Goal: Task Accomplishment & Management: Manage account settings

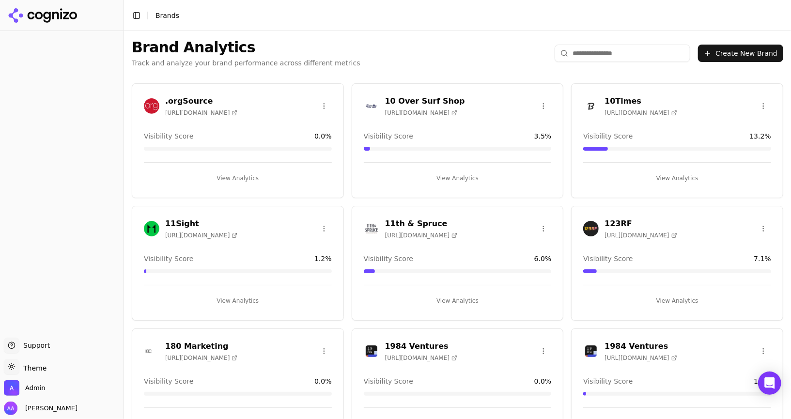
click at [319, 52] on h1 "Brand Analytics" at bounding box center [246, 47] width 229 height 17
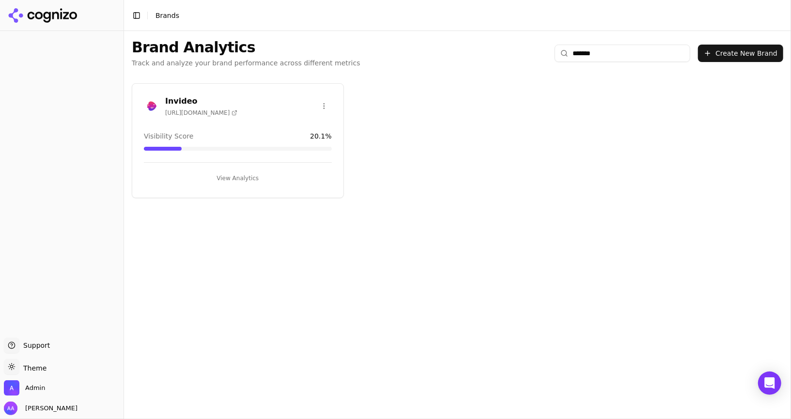
type input "*******"
click at [147, 109] on img at bounding box center [151, 105] width 15 height 15
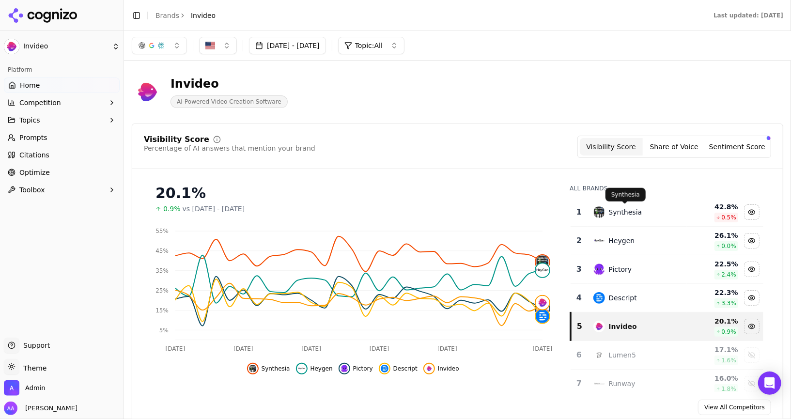
click at [627, 213] on div "Synthesia" at bounding box center [625, 212] width 33 height 10
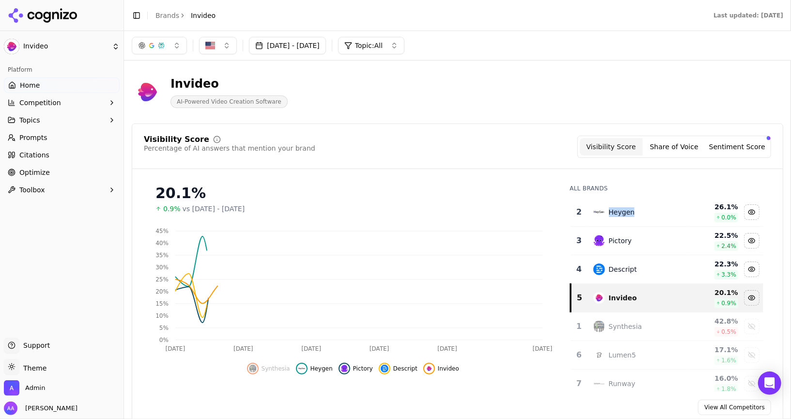
click at [627, 213] on div "Heygen" at bounding box center [622, 212] width 26 height 10
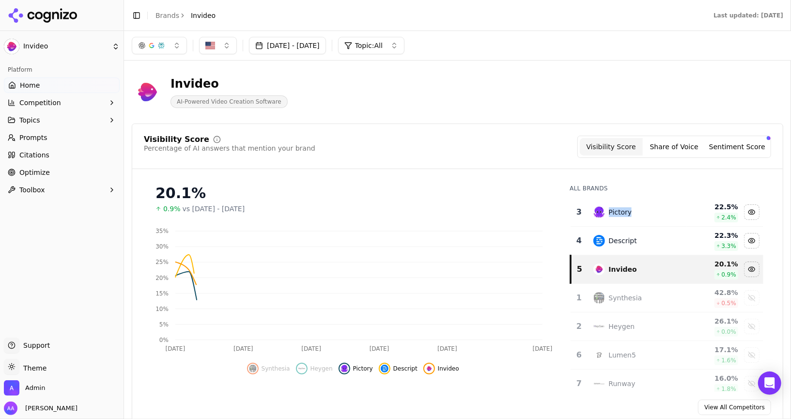
click at [627, 213] on div "Pictory" at bounding box center [620, 212] width 23 height 10
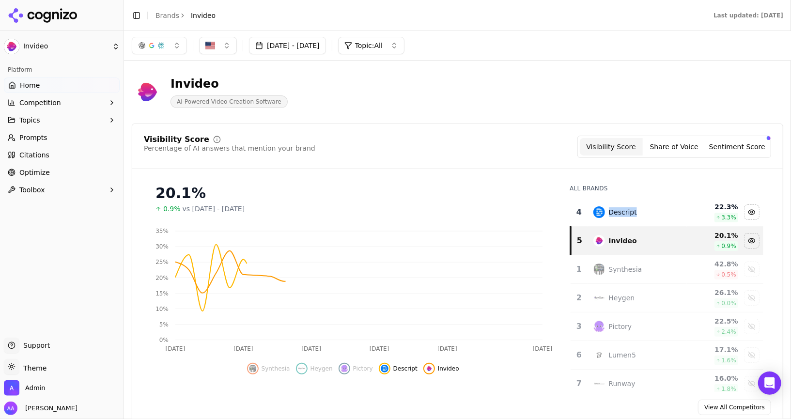
click at [627, 213] on div "Descript" at bounding box center [623, 212] width 28 height 10
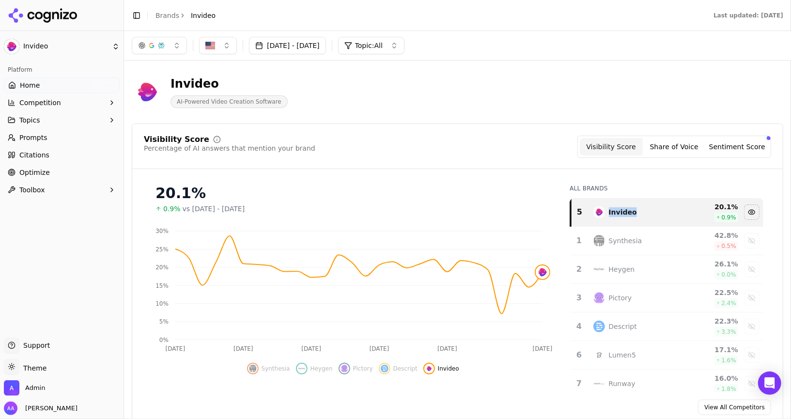
click at [300, 46] on button "Aug 12, 2025 - Sep 11, 2025" at bounding box center [287, 45] width 77 height 17
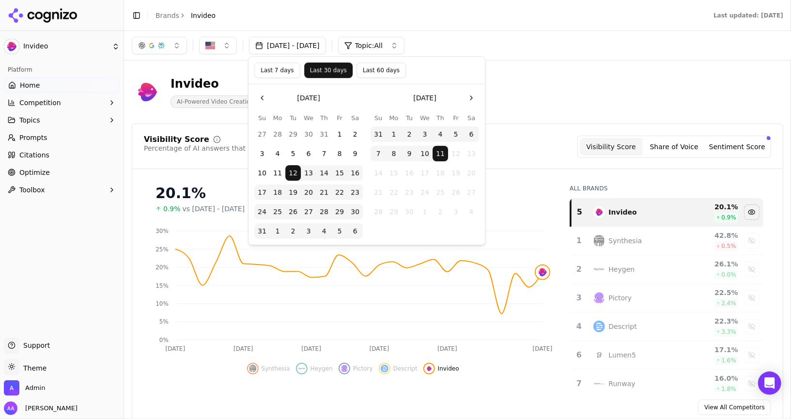
click at [368, 79] on div "Last 7 days Last 30 days Last 60 days" at bounding box center [366, 71] width 236 height 28
click at [372, 73] on button "Last 60 days" at bounding box center [380, 69] width 49 height 15
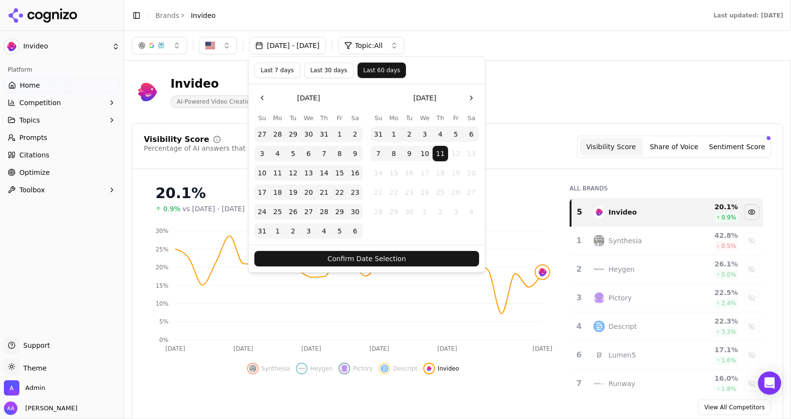
click at [367, 262] on button "Confirm Date Selection" at bounding box center [366, 258] width 225 height 15
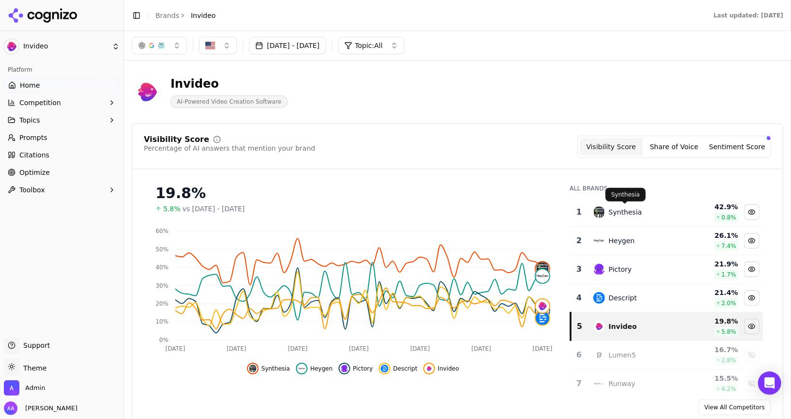
click at [632, 207] on div "Synthesia" at bounding box center [625, 212] width 33 height 10
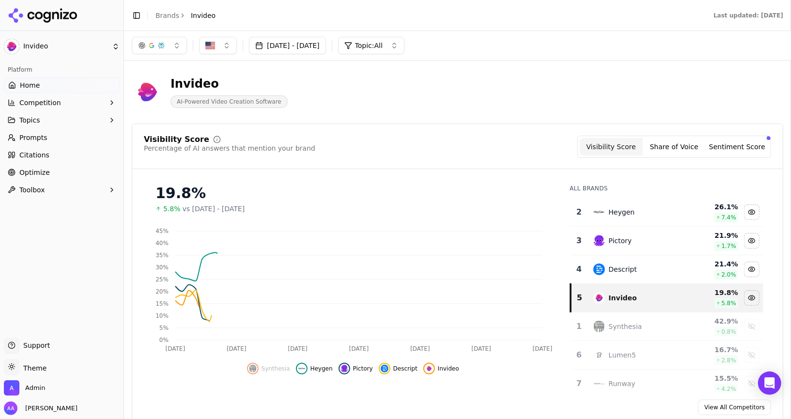
click at [632, 207] on div "Heygen" at bounding box center [622, 212] width 26 height 10
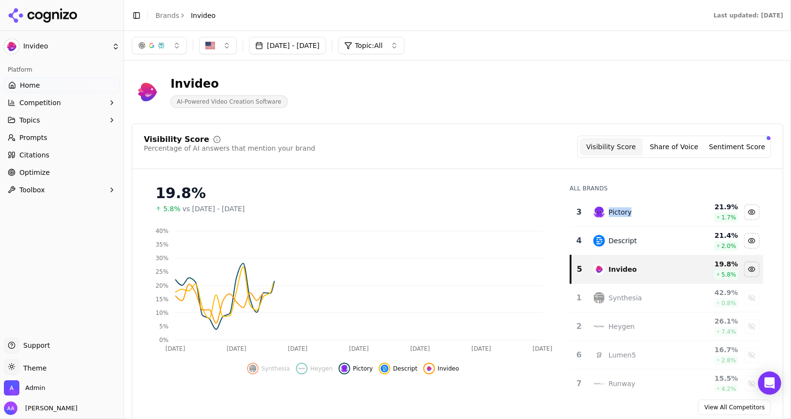
click at [632, 207] on div "Pictory" at bounding box center [637, 212] width 88 height 12
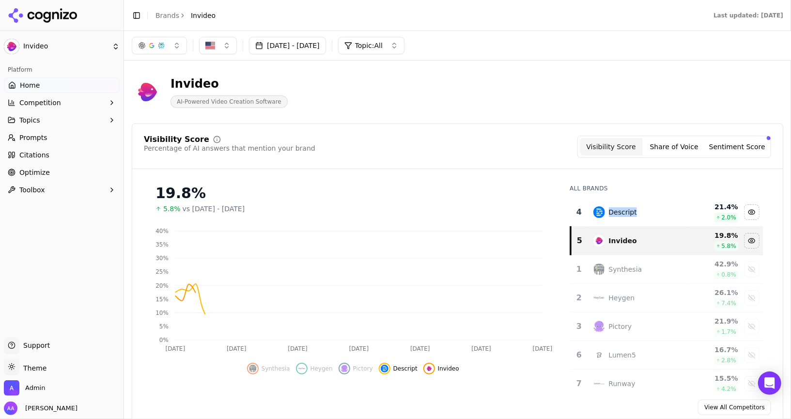
click at [632, 207] on div "Descript" at bounding box center [623, 212] width 28 height 10
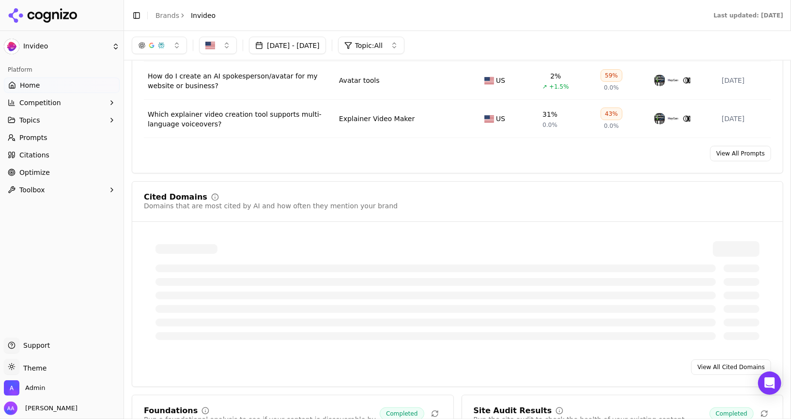
scroll to position [852, 0]
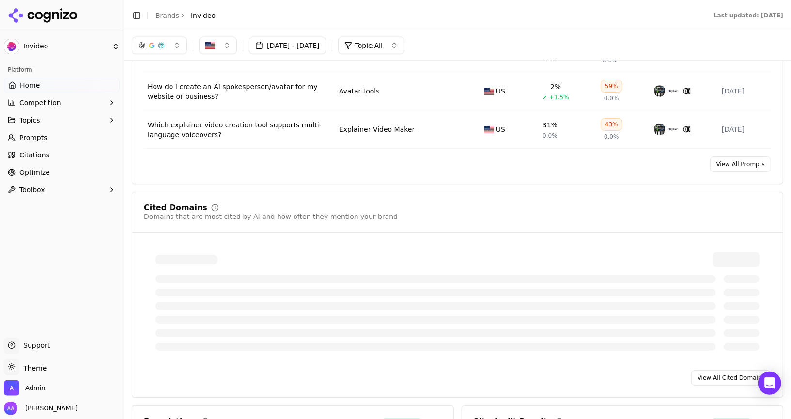
click at [30, 150] on link "Citations" at bounding box center [62, 154] width 116 height 15
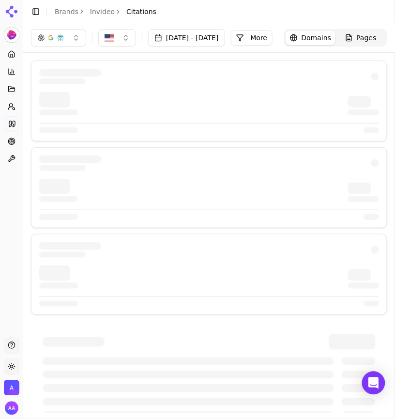
click at [385, 130] on div at bounding box center [209, 101] width 356 height 81
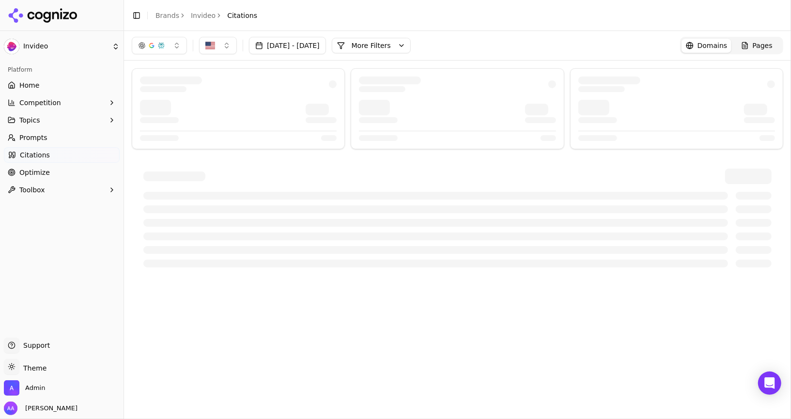
click at [395, 46] on button "More Filters" at bounding box center [371, 45] width 79 height 15
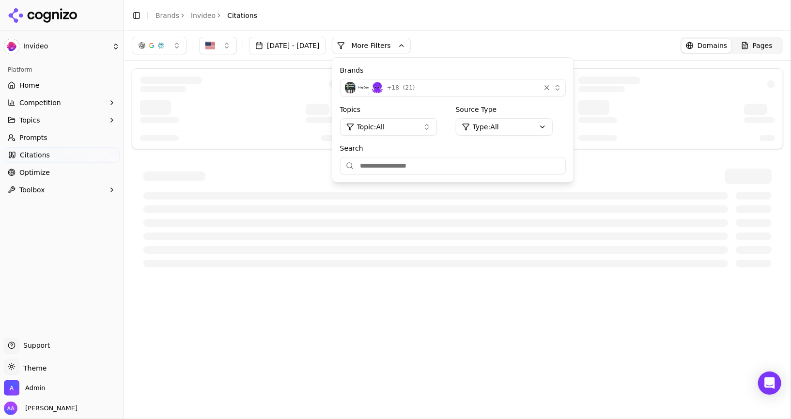
click at [395, 88] on span "( 21 )" at bounding box center [409, 88] width 12 height 8
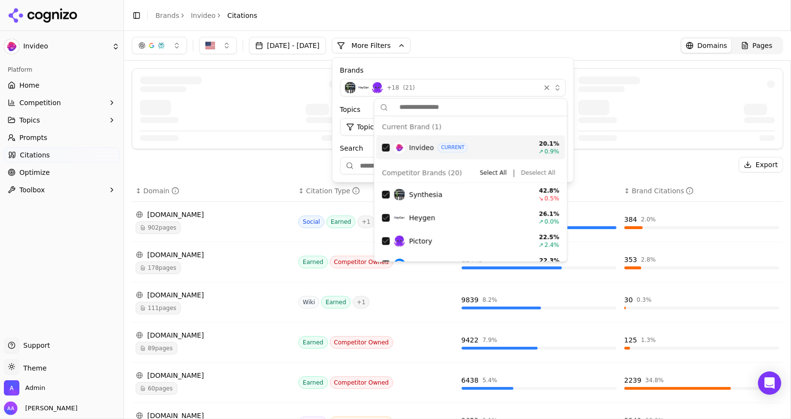
click at [395, 176] on button "Deselect All" at bounding box center [538, 173] width 42 height 12
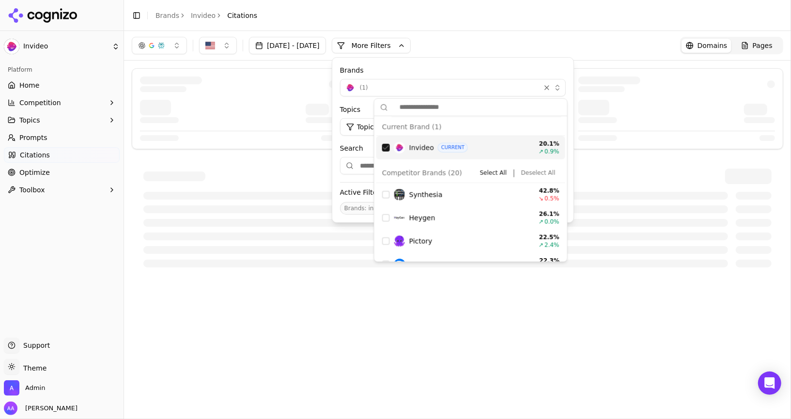
click at [383, 149] on div "Suggestions" at bounding box center [386, 148] width 8 height 8
click at [395, 47] on div "Aug 12, 2025 - Sep 11, 2025 More More Filters Brands Select brands... Topics To…" at bounding box center [457, 45] width 651 height 17
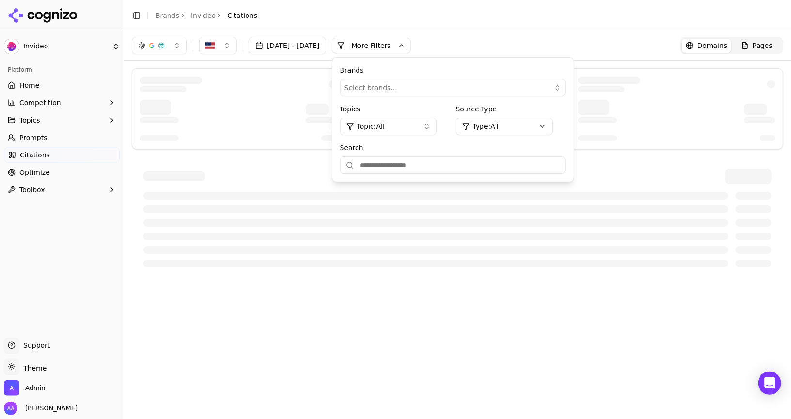
click at [395, 46] on button "More Filters" at bounding box center [371, 45] width 79 height 15
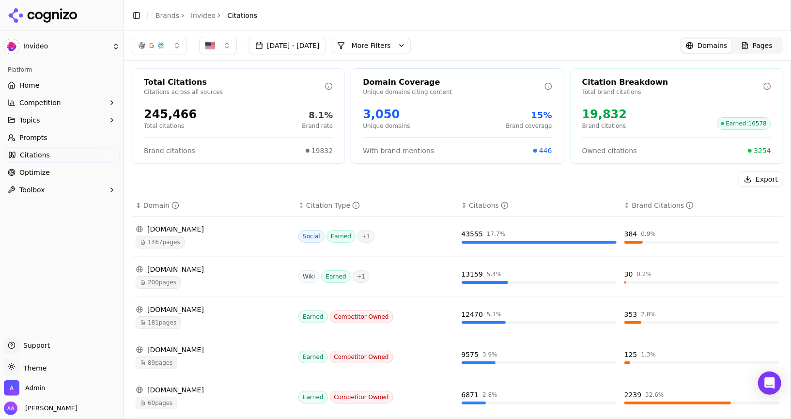
click at [240, 241] on div "1467 pages" at bounding box center [213, 242] width 155 height 13
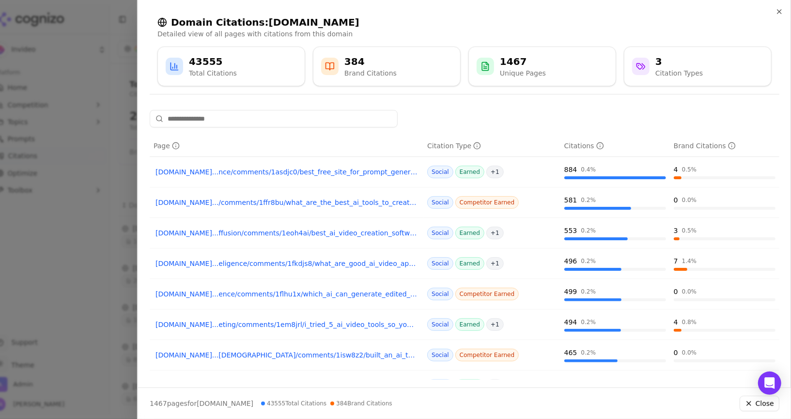
click at [235, 171] on link "reddit.com...nce/comments/1asdjc0/best_free_site_for_prompt_generating_ai_videos" at bounding box center [286, 172] width 262 height 10
click at [297, 205] on link "reddit.com.../comments/1ffr8bu/what_are_the_best_ai_tools_to_create_short_videos" at bounding box center [286, 203] width 262 height 10
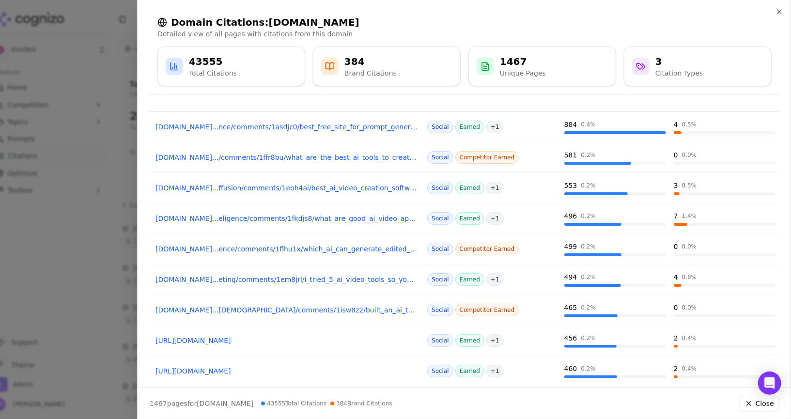
click at [338, 307] on link "reddit.com...gents/comments/1isw8z2/built_an_ai_to_create_ai_ugc_videos_for_your" at bounding box center [286, 310] width 262 height 10
click at [107, 240] on div at bounding box center [395, 209] width 791 height 419
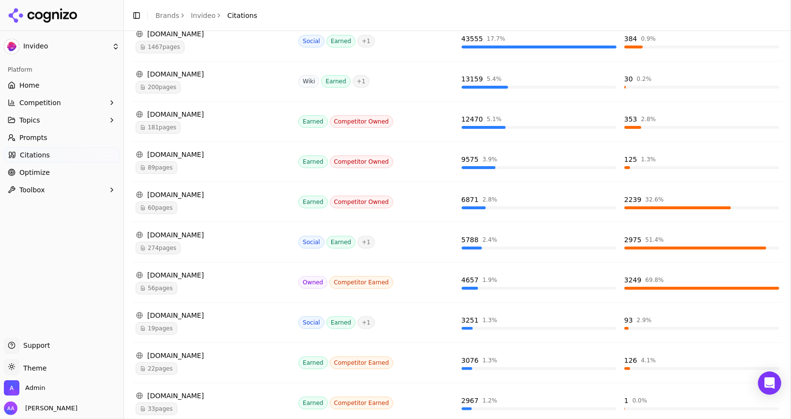
scroll to position [214, 0]
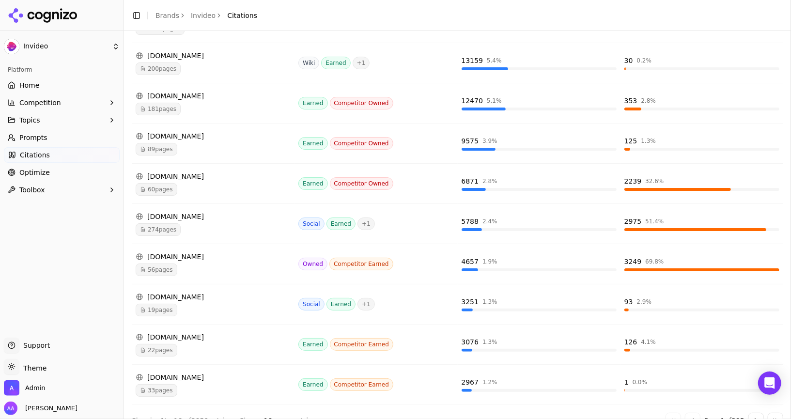
click at [179, 266] on div "56 pages" at bounding box center [213, 269] width 155 height 13
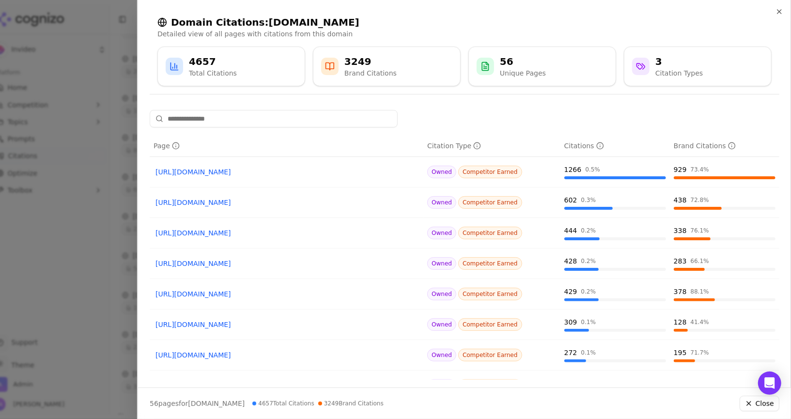
scroll to position [110, 0]
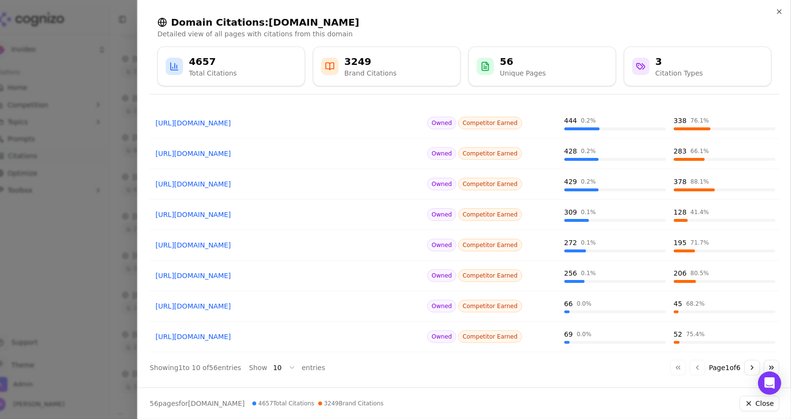
click at [395, 367] on button "Go to next page" at bounding box center [751, 367] width 15 height 15
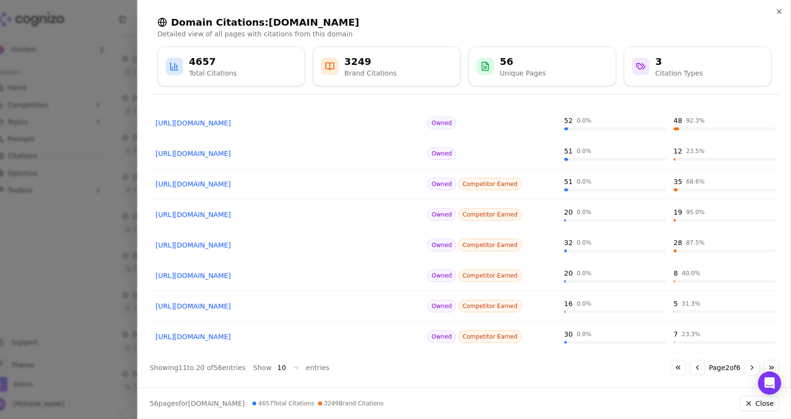
click at [395, 367] on button "Go to next page" at bounding box center [751, 367] width 15 height 15
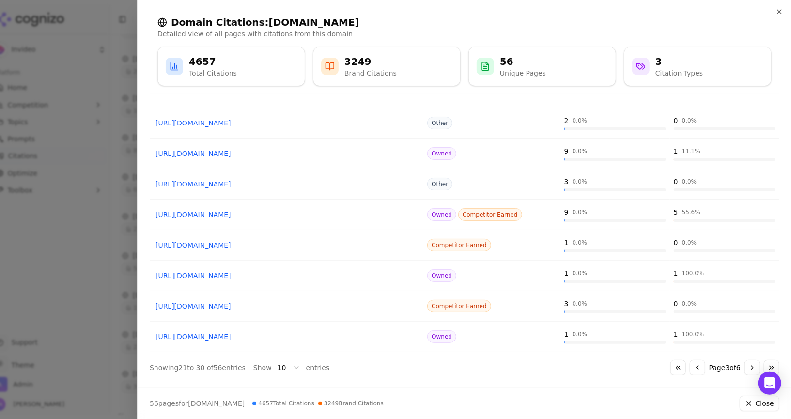
click at [395, 367] on button "Go to next page" at bounding box center [751, 367] width 15 height 15
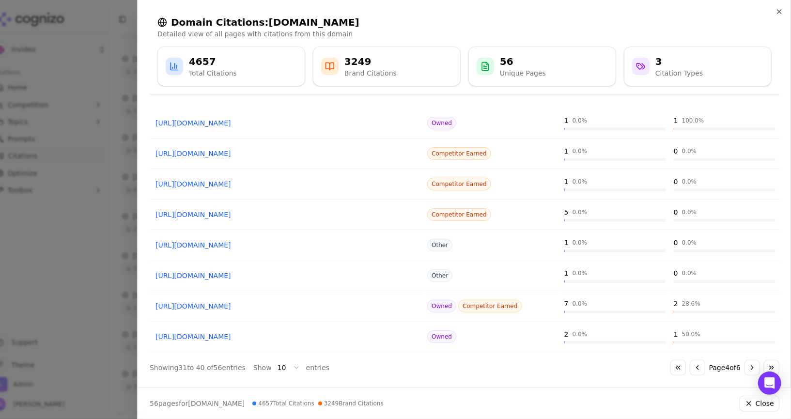
click at [395, 367] on button "Go to next page" at bounding box center [751, 367] width 15 height 15
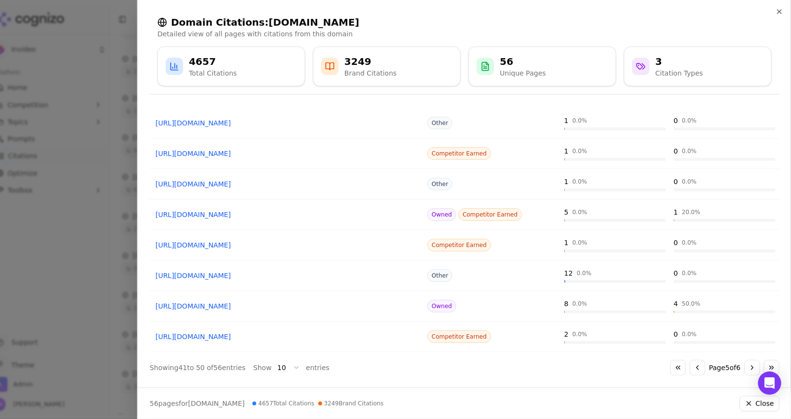
click at [80, 311] on div at bounding box center [395, 209] width 791 height 419
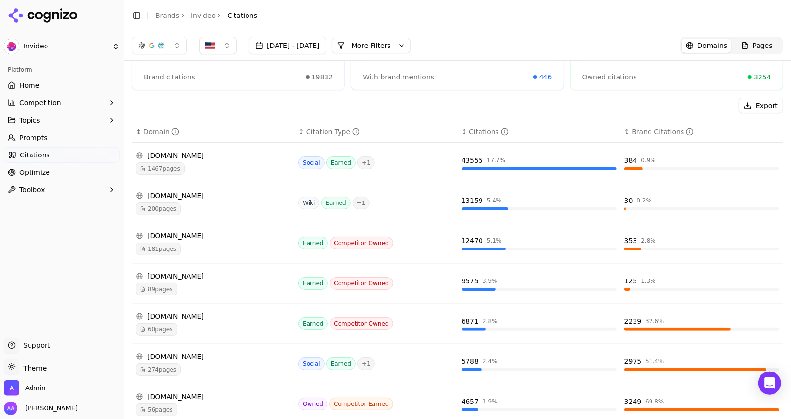
scroll to position [0, 0]
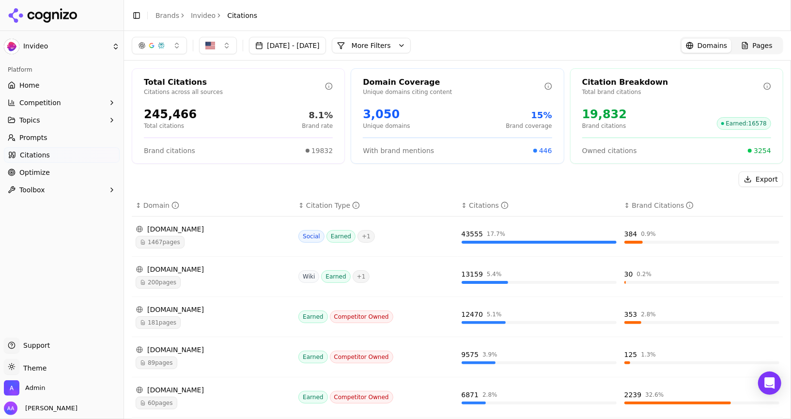
click at [29, 91] on link "Home" at bounding box center [62, 84] width 116 height 15
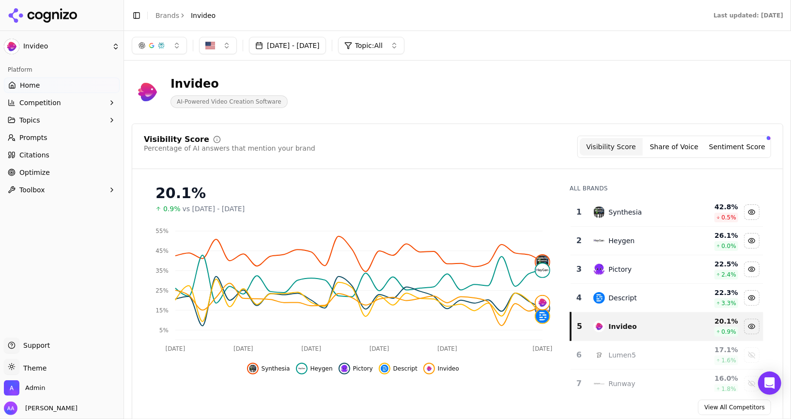
click at [395, 219] on td "Synthesia" at bounding box center [638, 212] width 100 height 29
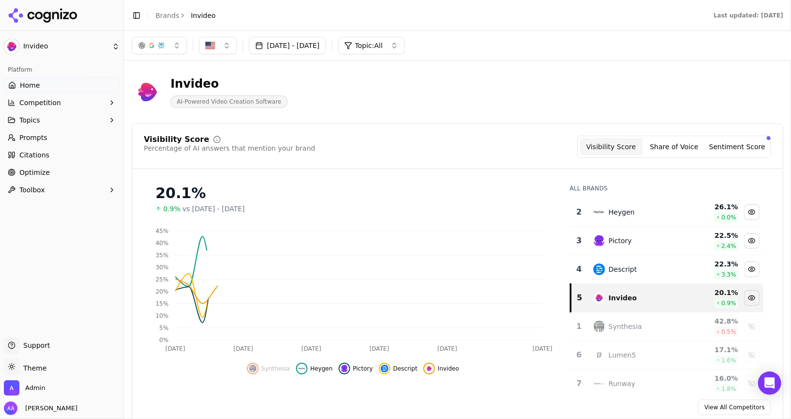
click at [395, 219] on td "Heygen" at bounding box center [638, 212] width 100 height 29
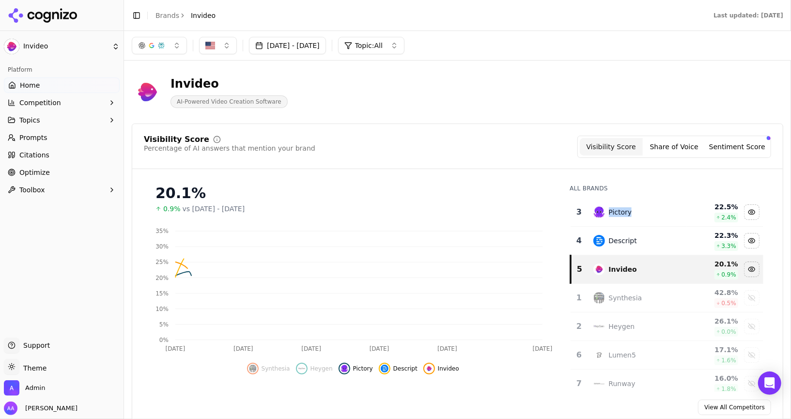
click at [395, 219] on td "Pictory" at bounding box center [638, 212] width 100 height 29
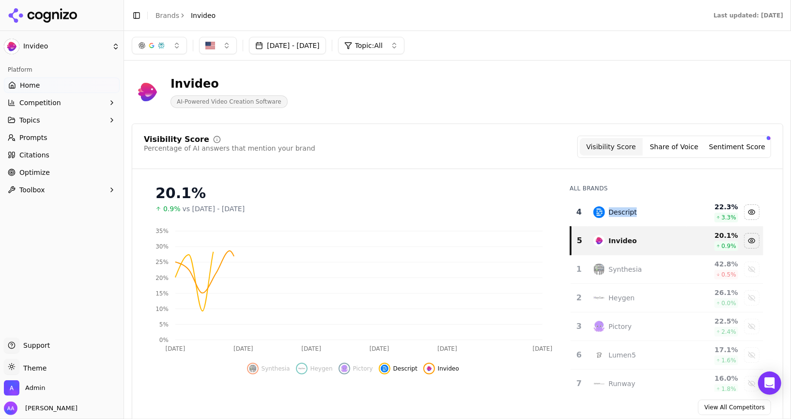
click at [395, 219] on td "Descript" at bounding box center [638, 212] width 100 height 29
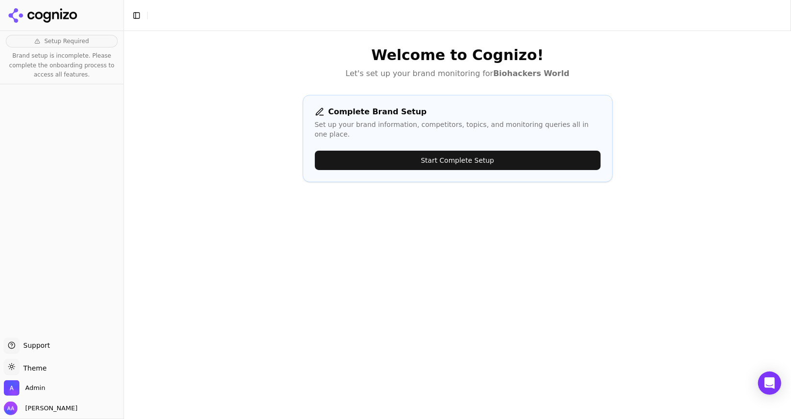
click at [394, 155] on button "Start Complete Setup" at bounding box center [458, 160] width 286 height 19
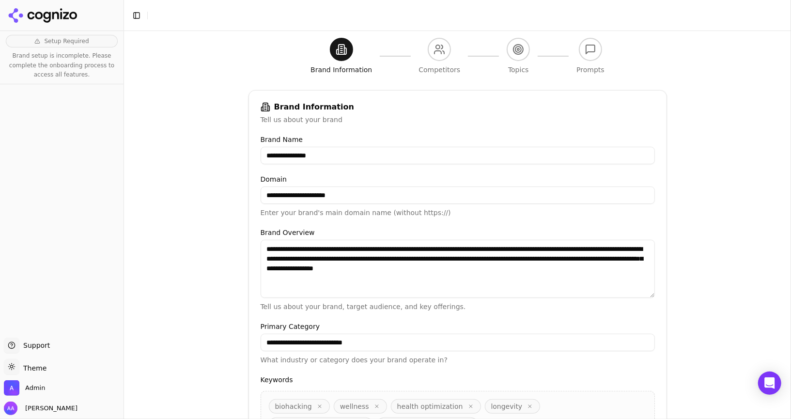
scroll to position [204, 0]
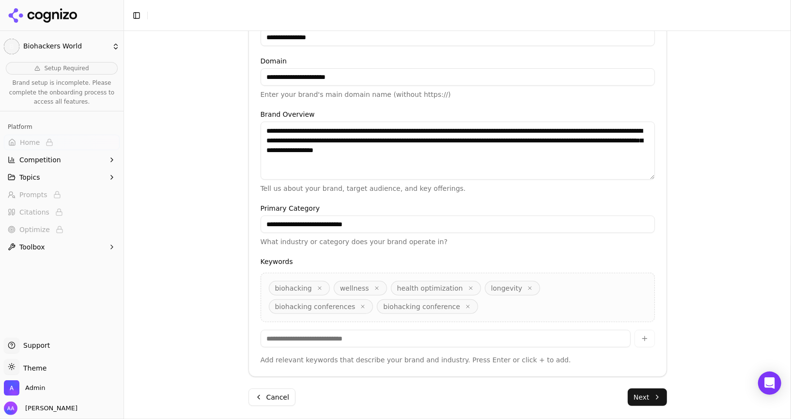
click at [645, 393] on button "Next" at bounding box center [647, 396] width 39 height 17
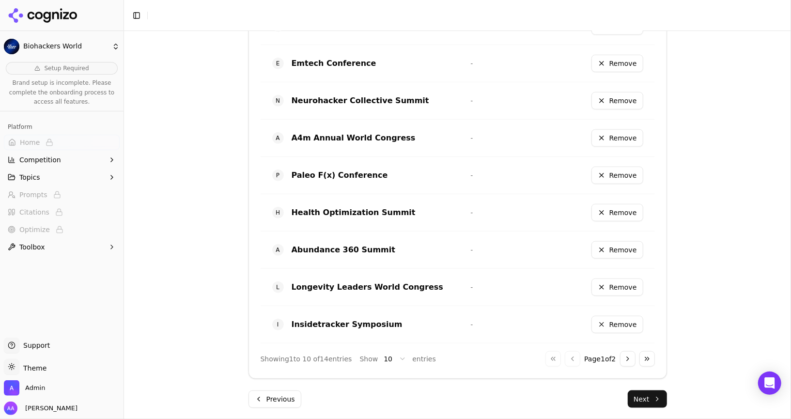
click at [652, 390] on button "Next" at bounding box center [647, 398] width 39 height 17
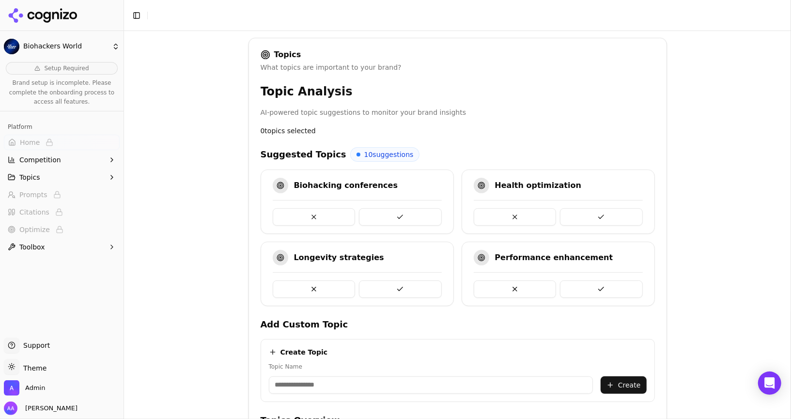
scroll to position [119, 0]
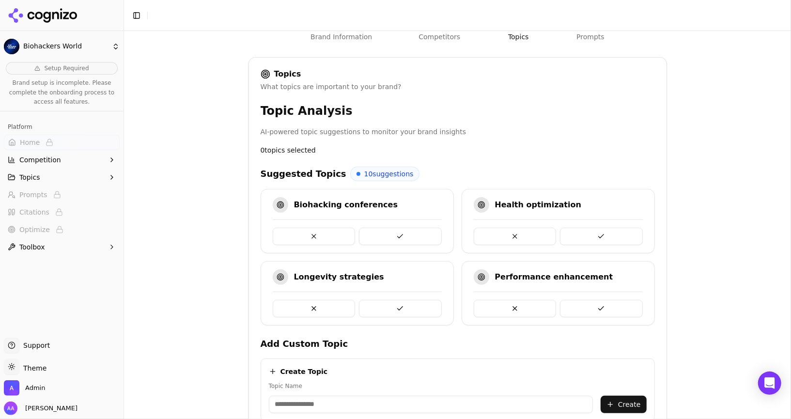
click at [400, 232] on button at bounding box center [400, 236] width 83 height 17
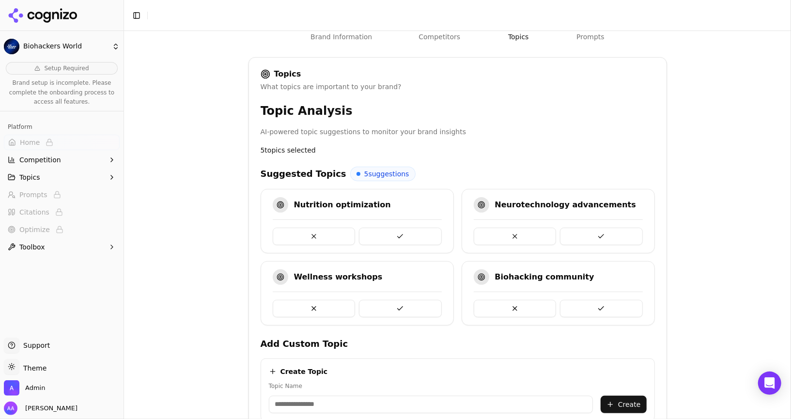
click at [400, 232] on button at bounding box center [400, 236] width 83 height 17
click at [560, 232] on button at bounding box center [601, 236] width 83 height 17
click at [400, 232] on button at bounding box center [400, 236] width 83 height 17
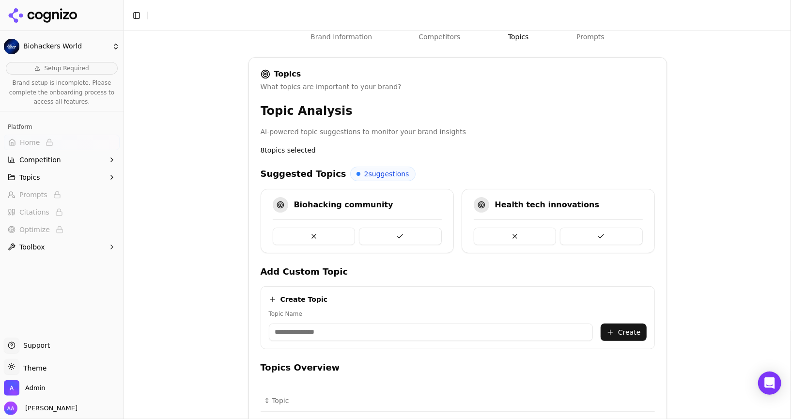
click at [400, 232] on button at bounding box center [400, 236] width 83 height 17
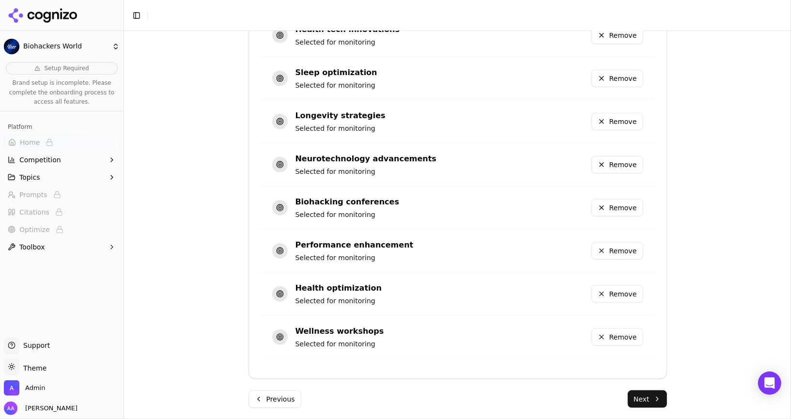
click at [645, 390] on button "Next" at bounding box center [647, 398] width 39 height 17
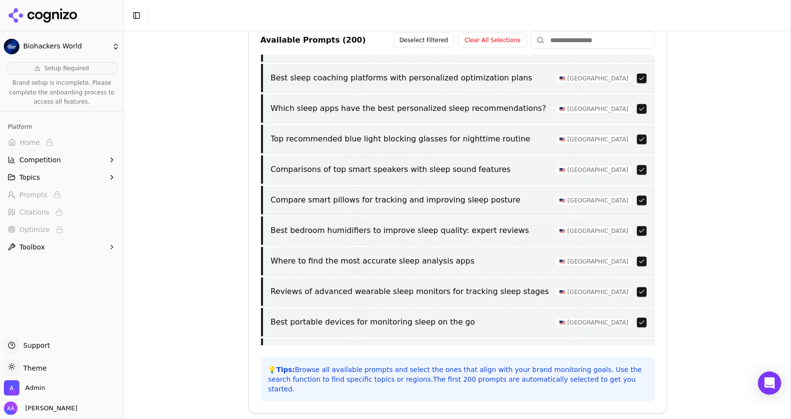
scroll to position [393, 0]
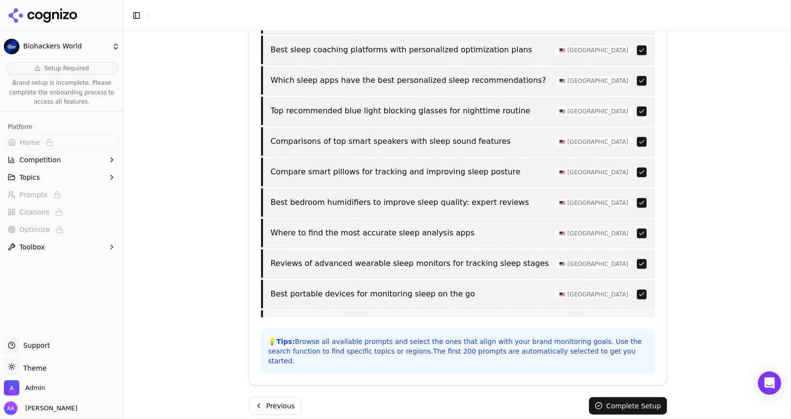
click at [629, 397] on button "Complete Setup" at bounding box center [628, 405] width 78 height 17
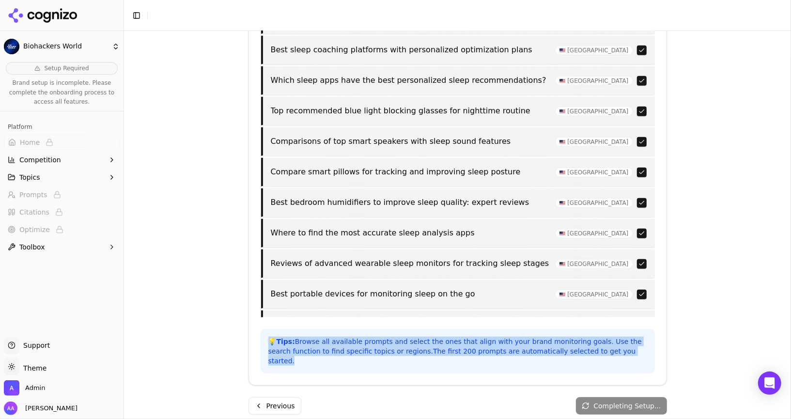
drag, startPoint x: 619, startPoint y: 350, endPoint x: 444, endPoint y: 333, distance: 175.2
click at [444, 333] on div "💡 Tips: Browse all available prompts and select the ones that align with your b…" at bounding box center [458, 351] width 394 height 45
click at [471, 353] on p "💡 Tips: Browse all available prompts and select the ones that align with your b…" at bounding box center [457, 351] width 379 height 29
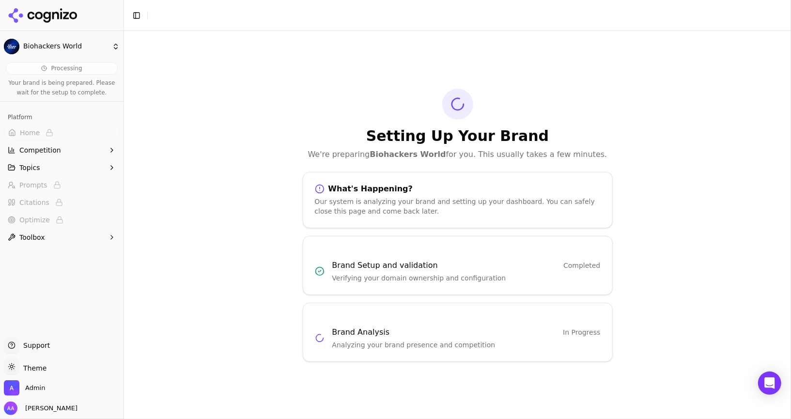
scroll to position [0, 0]
click at [329, 108] on div "Setting Up Your Brand We're preparing Biohackers World for you. This usually ta…" at bounding box center [458, 125] width 310 height 72
click at [44, 15] on icon at bounding box center [46, 17] width 7 height 11
click at [63, 20] on html "Biohackers World Processing Your brand is being prepared. Please wait for the s…" at bounding box center [395, 209] width 791 height 419
click at [63, 15] on html "Biohackers World Processing Your brand is being prepared. Please wait for the s…" at bounding box center [395, 209] width 791 height 419
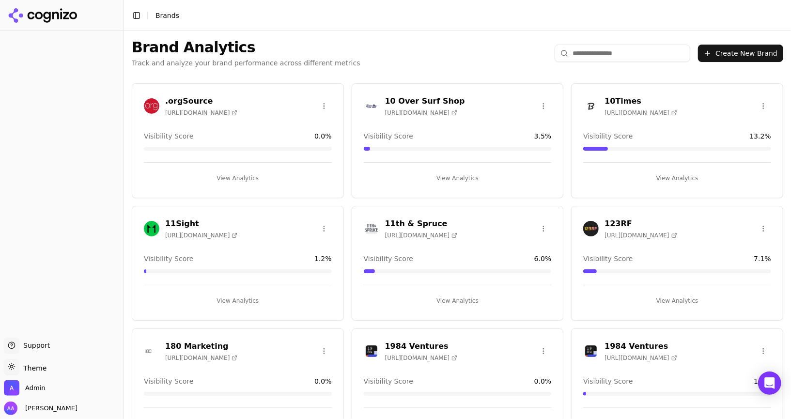
click at [332, 58] on p "Track and analyze your brand performance across different metrics" at bounding box center [246, 63] width 229 height 10
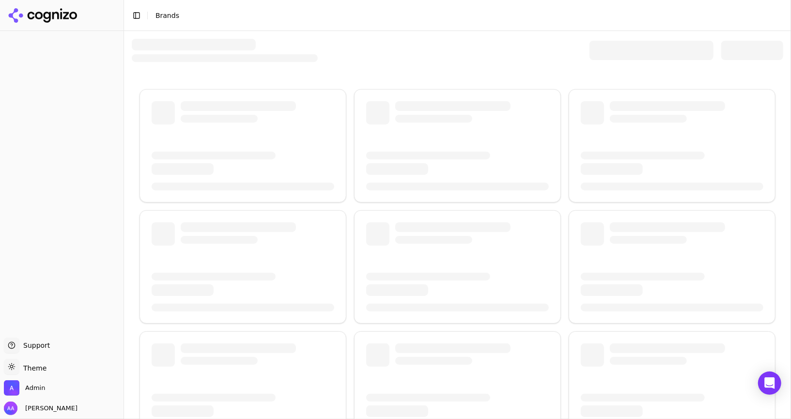
click at [350, 40] on div at bounding box center [457, 50] width 651 height 23
click at [249, 20] on header "Toggle Sidebar Brands" at bounding box center [457, 15] width 667 height 31
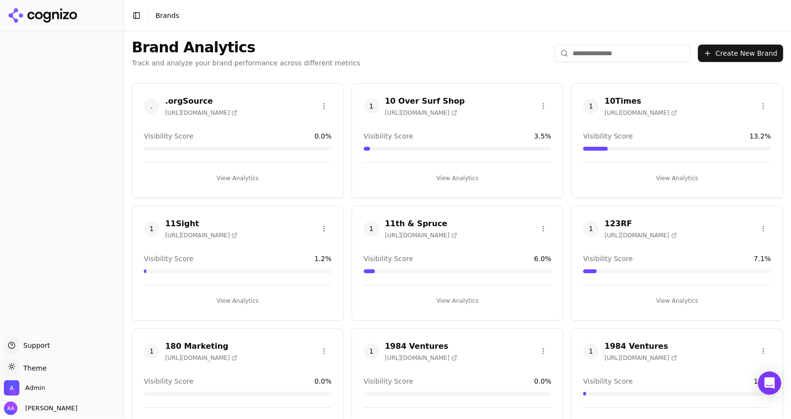
click at [596, 51] on input "search" at bounding box center [623, 53] width 136 height 17
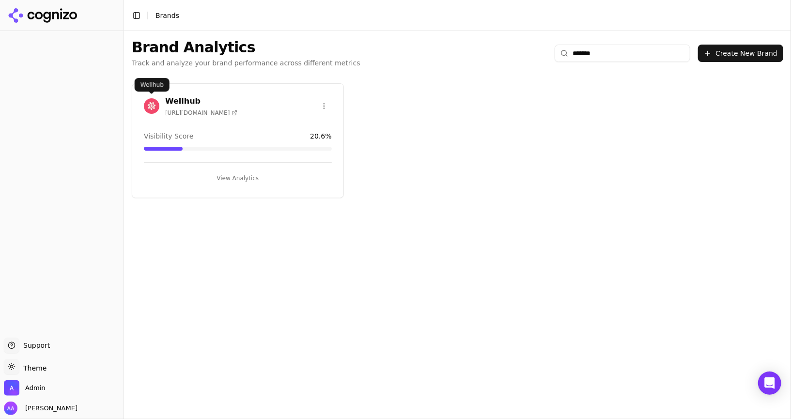
type input "*******"
click at [141, 108] on div "Wellhub https://wellhub.com" at bounding box center [237, 107] width 211 height 24
click at [146, 107] on img at bounding box center [151, 105] width 15 height 15
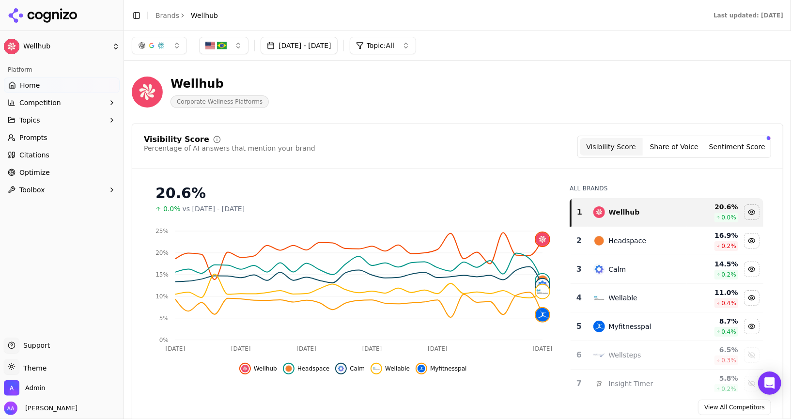
click at [17, 135] on link "Prompts" at bounding box center [62, 137] width 116 height 15
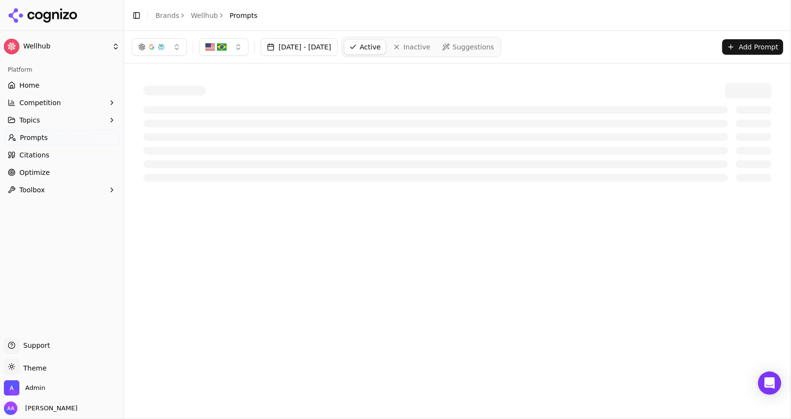
click at [79, 140] on link "Prompts" at bounding box center [62, 137] width 116 height 15
click at [305, 48] on button "[DATE] - [DATE]" at bounding box center [299, 46] width 77 height 17
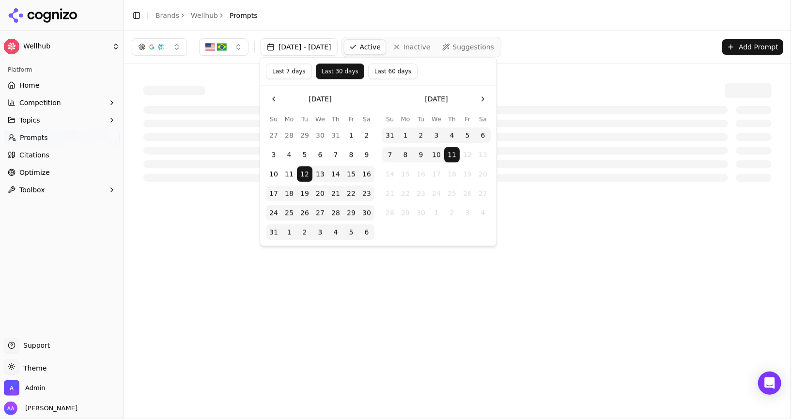
click at [295, 74] on button "Last 7 days" at bounding box center [289, 70] width 46 height 15
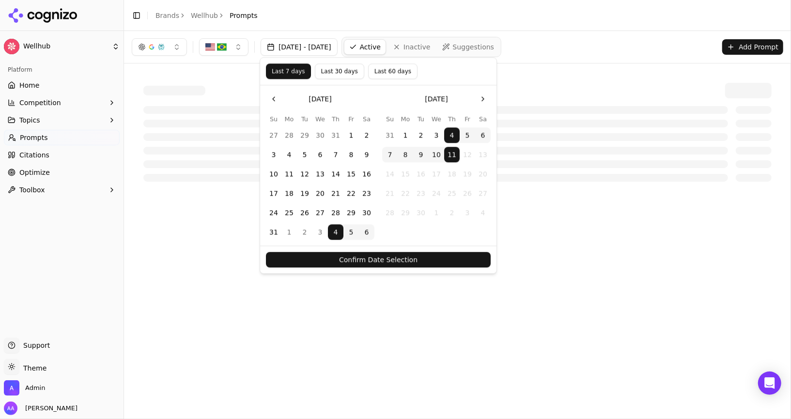
click at [406, 253] on button "Confirm Date Selection" at bounding box center [378, 259] width 225 height 15
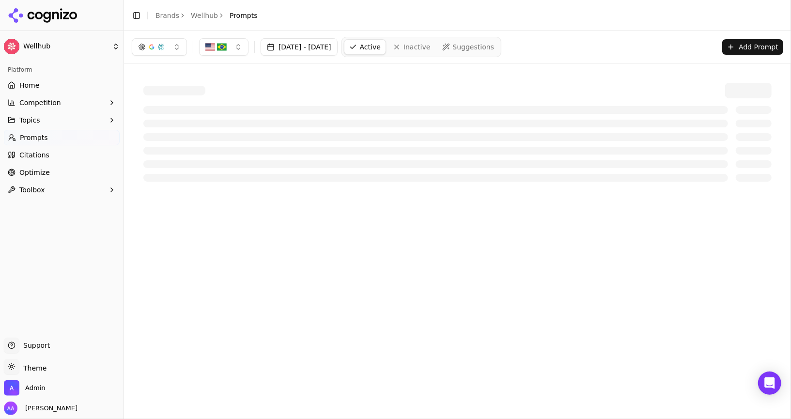
click at [372, 231] on div "Sep 04, 2025 - Sep 11, 2025 Active Inactive Suggestions Add Prompt Command Pale…" at bounding box center [457, 225] width 667 height 388
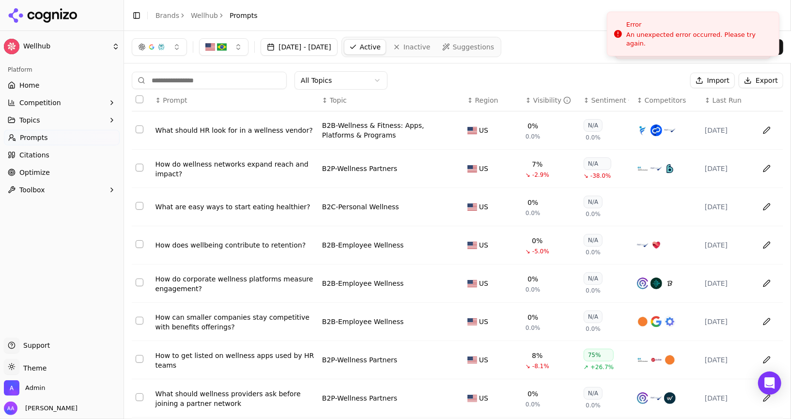
click at [64, 13] on icon at bounding box center [66, 15] width 6 height 7
drag, startPoint x: 690, startPoint y: 34, endPoint x: 233, endPoint y: 38, distance: 456.8
click at [659, 10] on html "Wellhub Platform Home Competition Topics Prompts Citations Optimize Toolbox Sup…" at bounding box center [395, 209] width 791 height 419
click at [676, 49] on html "Wellhub Platform Home Competition Topics Prompts Citations Optimize Toolbox Sup…" at bounding box center [395, 209] width 791 height 419
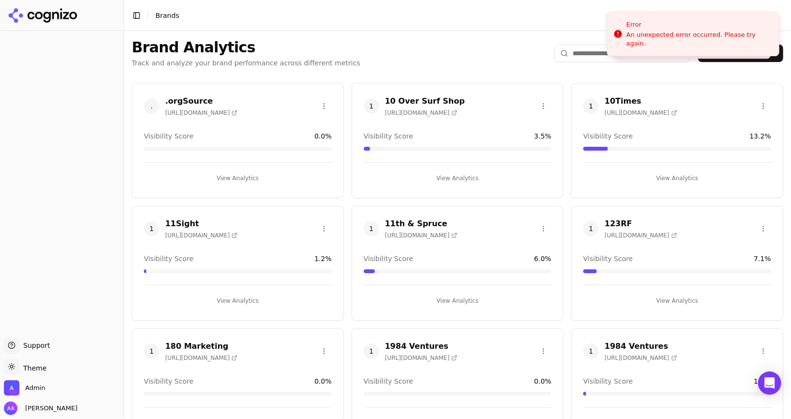
click at [580, 61] on input "search" at bounding box center [623, 53] width 136 height 17
click at [586, 58] on input "search" at bounding box center [623, 53] width 136 height 17
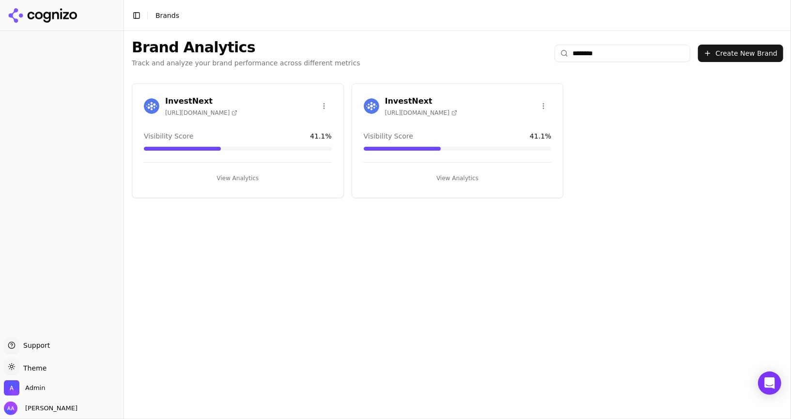
type input "********"
click at [371, 105] on img at bounding box center [371, 105] width 15 height 15
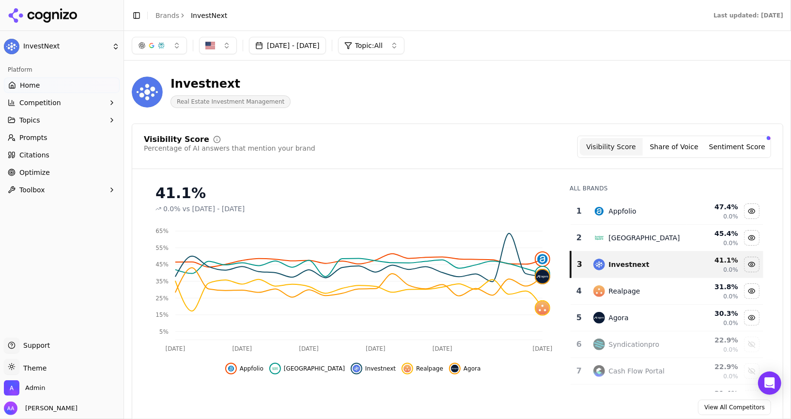
click at [75, 139] on link "Prompts" at bounding box center [62, 137] width 116 height 15
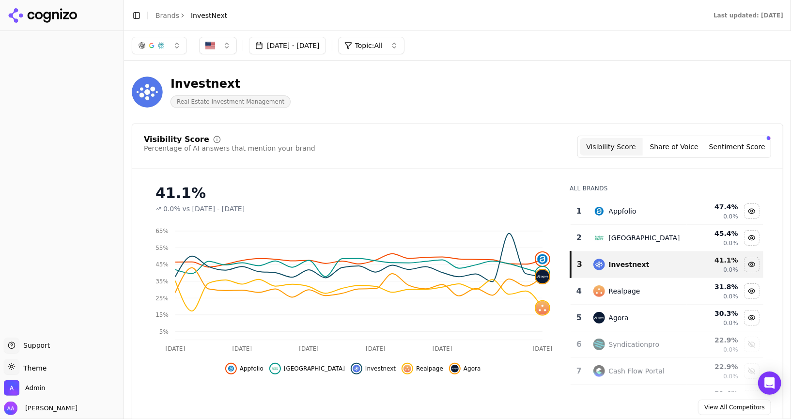
click at [341, 92] on div "Investnext Real Estate Investment Management" at bounding box center [349, 92] width 434 height 32
click at [451, 114] on div "Investnext Real Estate Investment Management" at bounding box center [457, 91] width 651 height 47
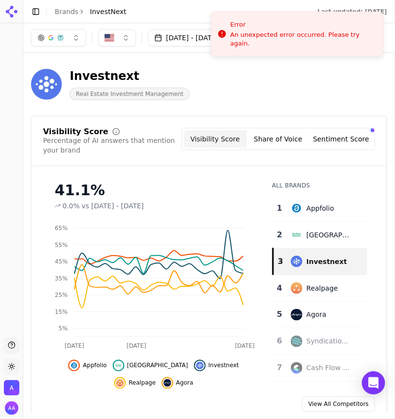
click at [267, 107] on div "Investnext Real Estate Investment Management" at bounding box center [209, 84] width 356 height 47
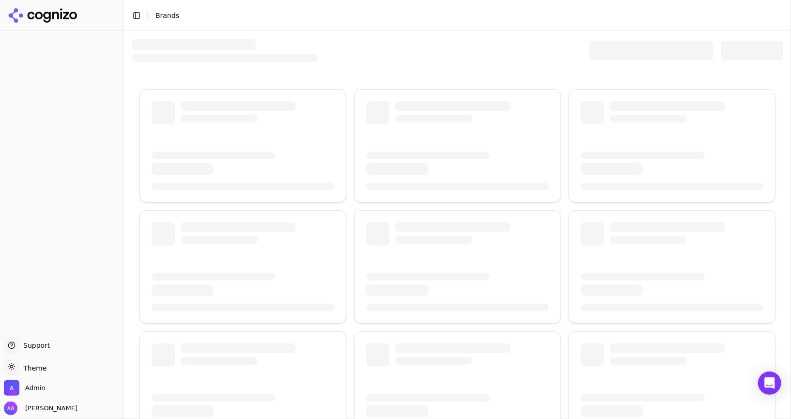
click at [588, 50] on div at bounding box center [457, 50] width 651 height 23
click at [409, 69] on div at bounding box center [457, 306] width 667 height 550
click at [397, 110] on div at bounding box center [472, 111] width 154 height 21
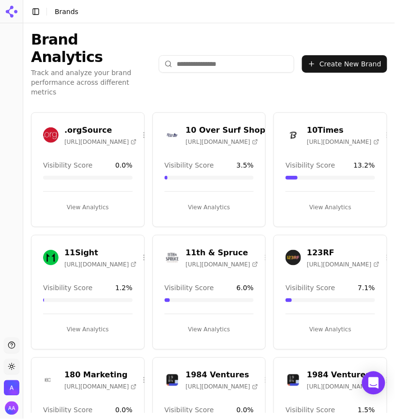
click at [227, 55] on input "search" at bounding box center [227, 63] width 136 height 17
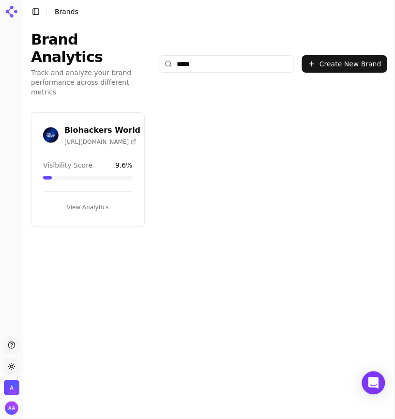
type input "*****"
click at [48, 127] on img at bounding box center [50, 134] width 15 height 15
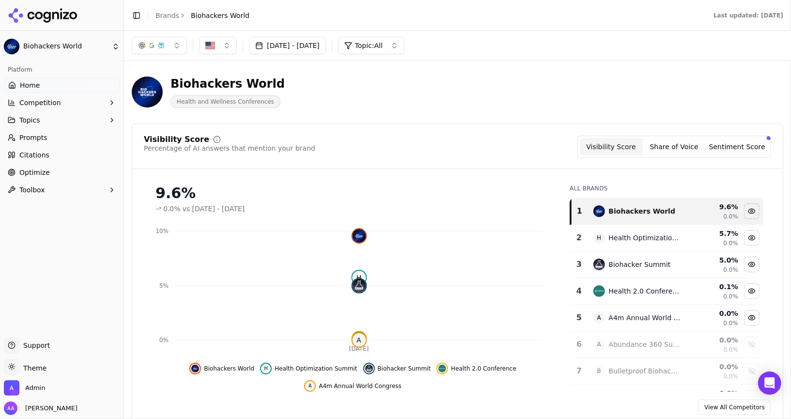
click at [69, 138] on link "Prompts" at bounding box center [62, 137] width 116 height 15
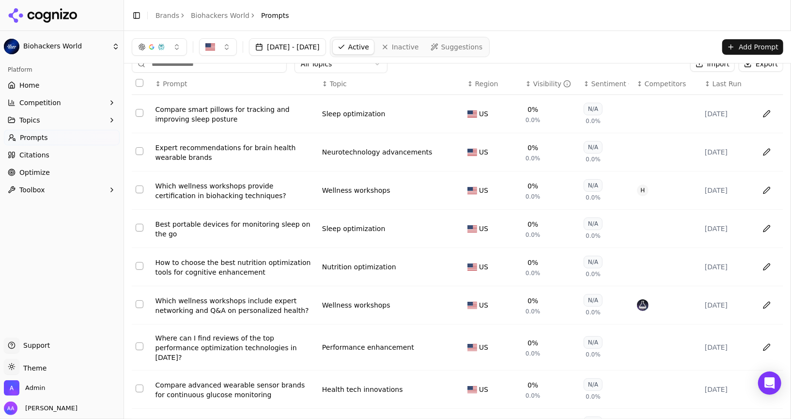
scroll to position [17, 0]
click at [226, 64] on input at bounding box center [209, 63] width 155 height 17
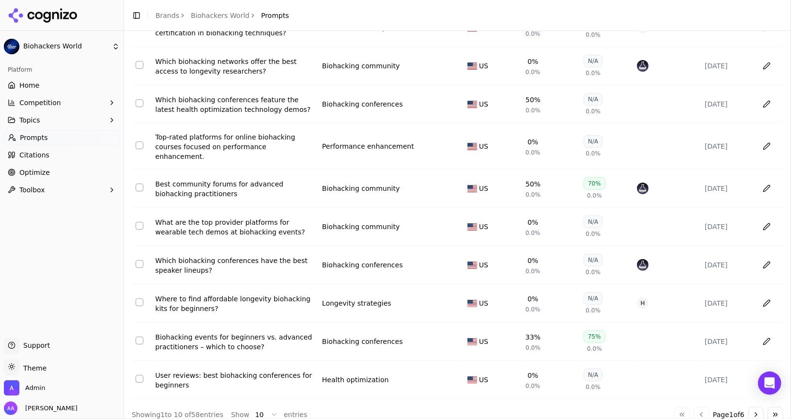
scroll to position [0, 0]
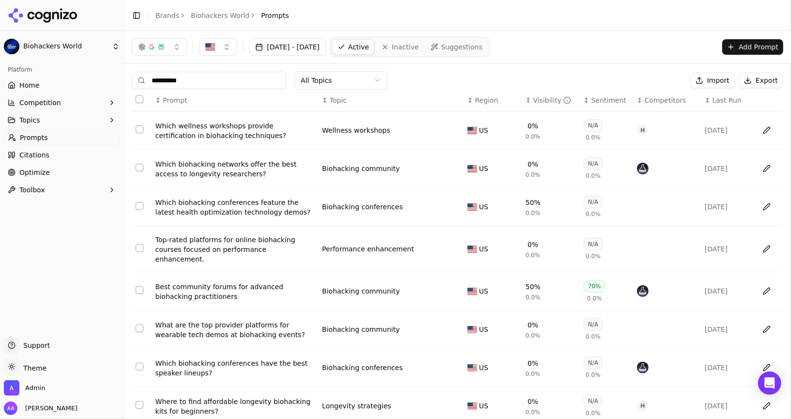
type input "**********"
click at [36, 75] on div "Platform" at bounding box center [62, 69] width 116 height 15
click at [37, 84] on span "Home" at bounding box center [29, 85] width 20 height 10
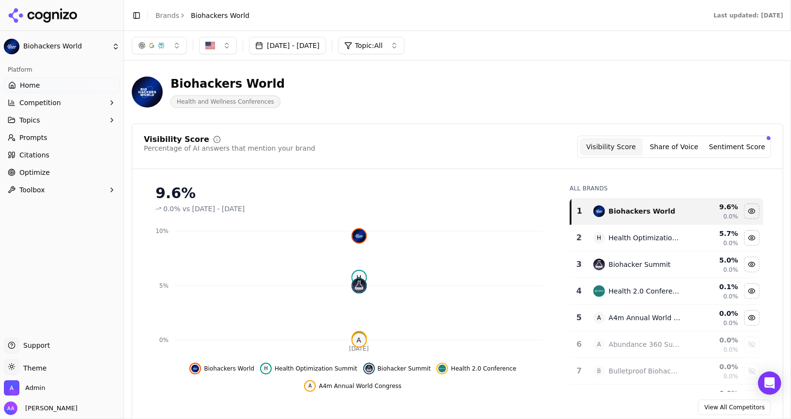
click at [59, 177] on link "Optimize" at bounding box center [62, 172] width 116 height 15
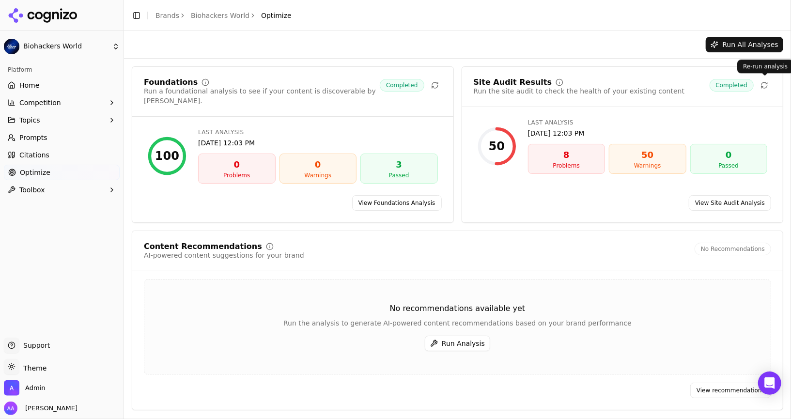
click at [766, 86] on icon at bounding box center [764, 85] width 8 height 8
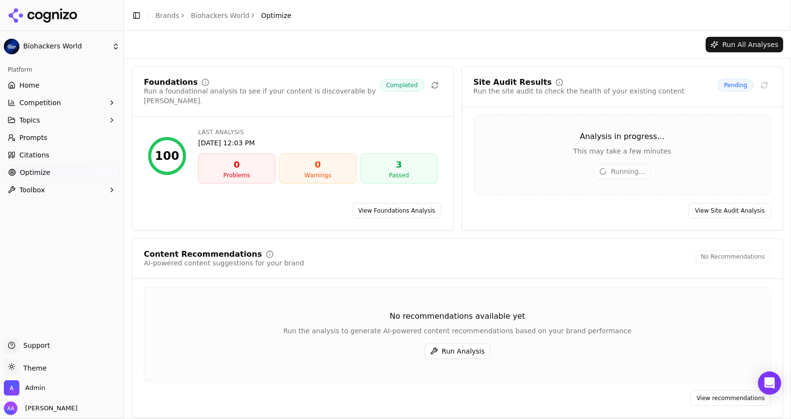
click at [526, 143] on div "Analysis in progress... This may take a few minutes" at bounding box center [622, 143] width 297 height 25
click at [433, 81] on icon at bounding box center [435, 85] width 8 height 8
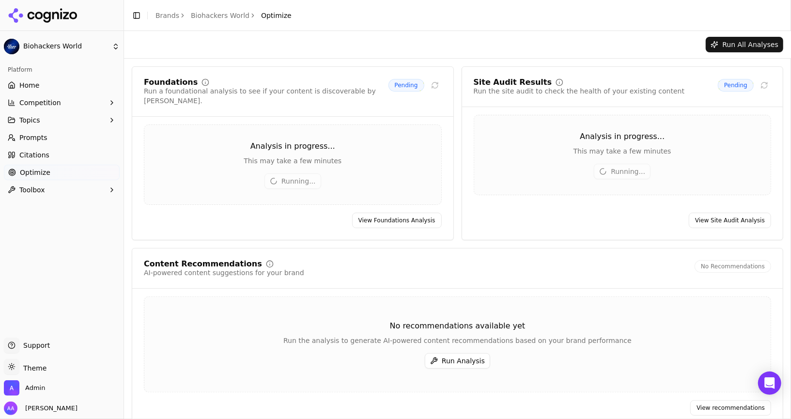
click at [454, 353] on button "Run Analysis" at bounding box center [457, 360] width 65 height 15
click at [63, 154] on link "Citations" at bounding box center [62, 154] width 116 height 15
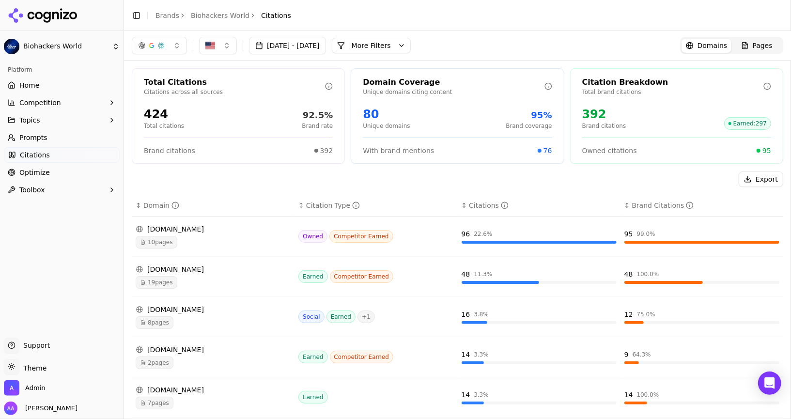
click at [187, 231] on div "biohackers.world" at bounding box center [213, 229] width 155 height 10
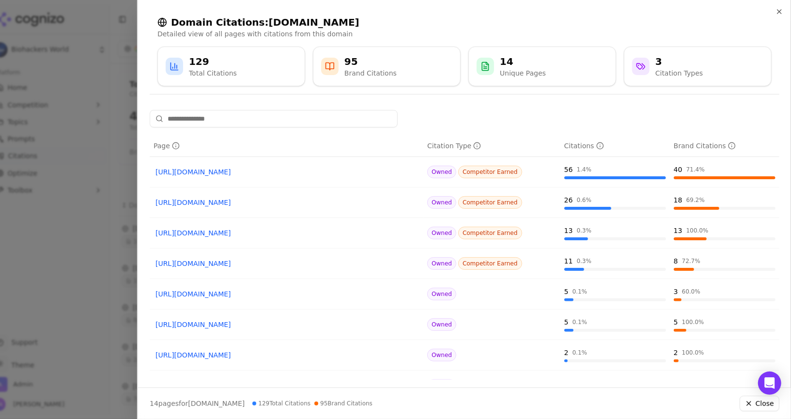
scroll to position [110, 0]
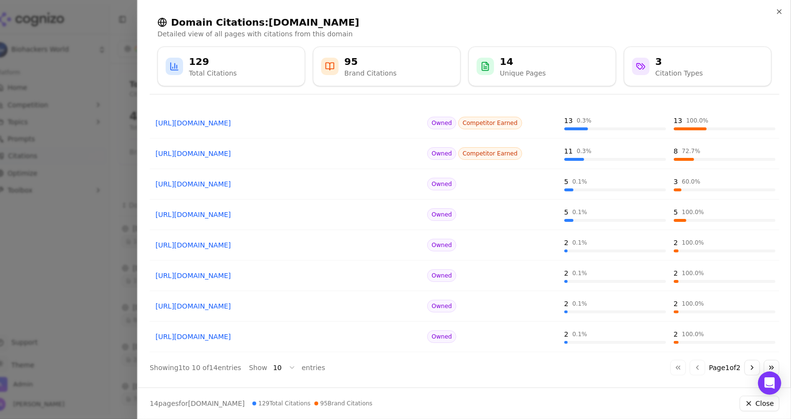
click at [747, 368] on button "Go to next page" at bounding box center [751, 367] width 15 height 15
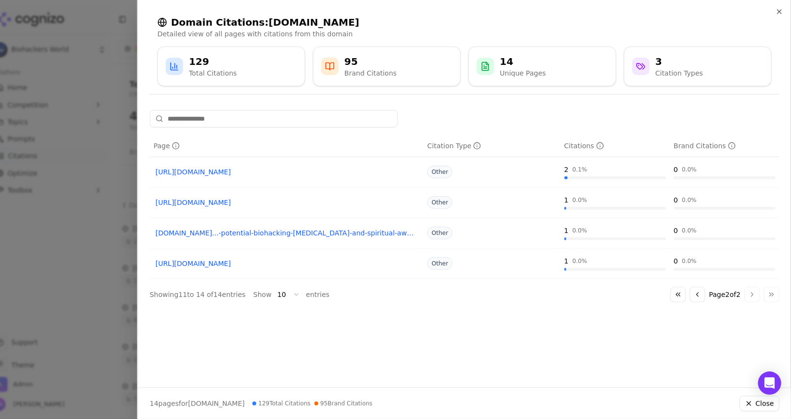
click at [693, 294] on button "Go to previous page" at bounding box center [697, 294] width 15 height 15
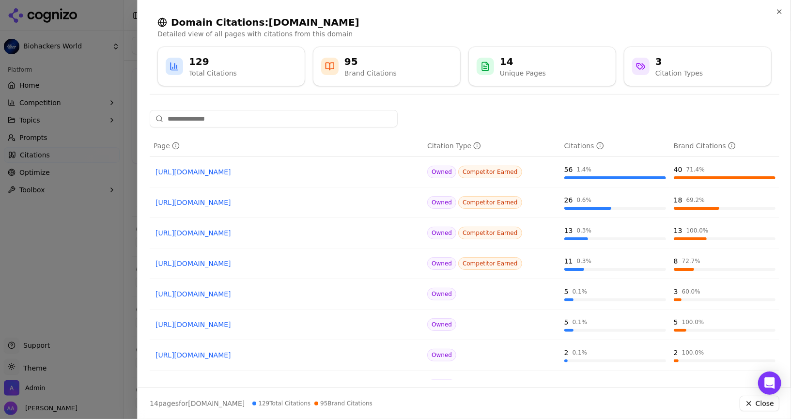
click at [93, 281] on div at bounding box center [395, 209] width 791 height 419
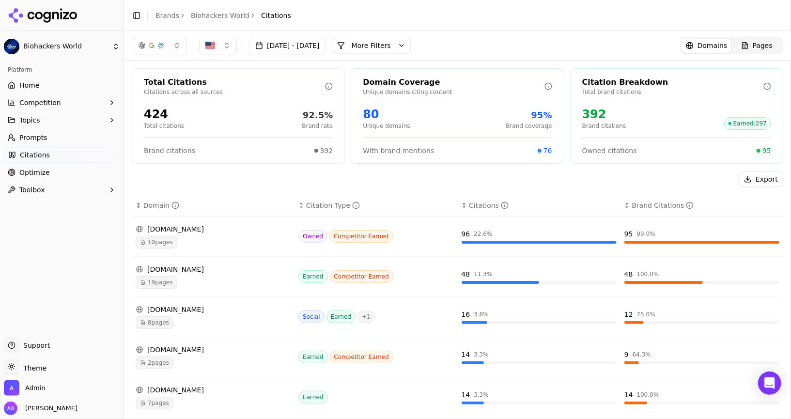
click at [206, 238] on div "10 pages" at bounding box center [213, 242] width 155 height 13
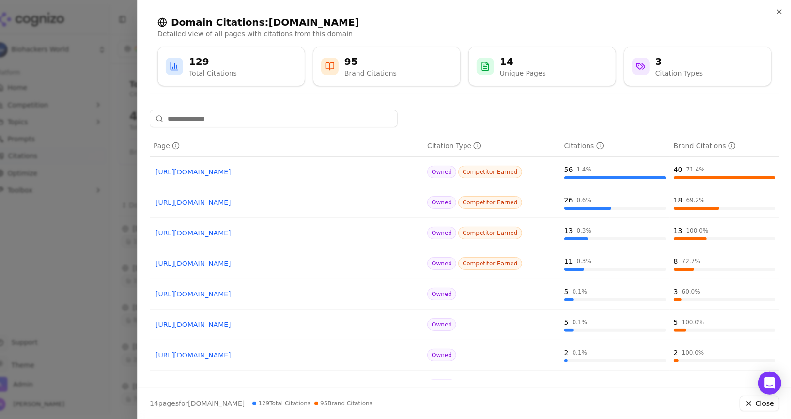
click at [219, 173] on link "[URL][DOMAIN_NAME]" at bounding box center [286, 172] width 262 height 10
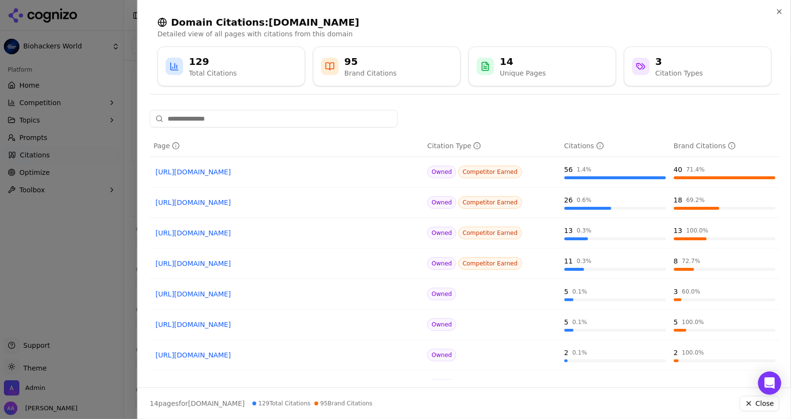
click at [87, 193] on div at bounding box center [395, 209] width 791 height 419
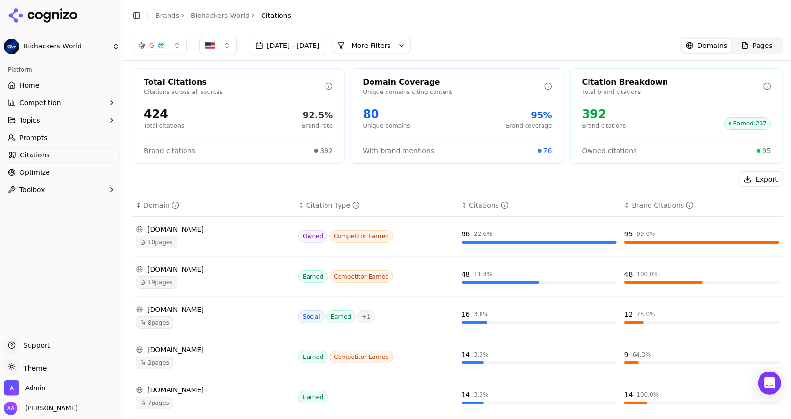
click at [55, 86] on link "Home" at bounding box center [62, 84] width 116 height 15
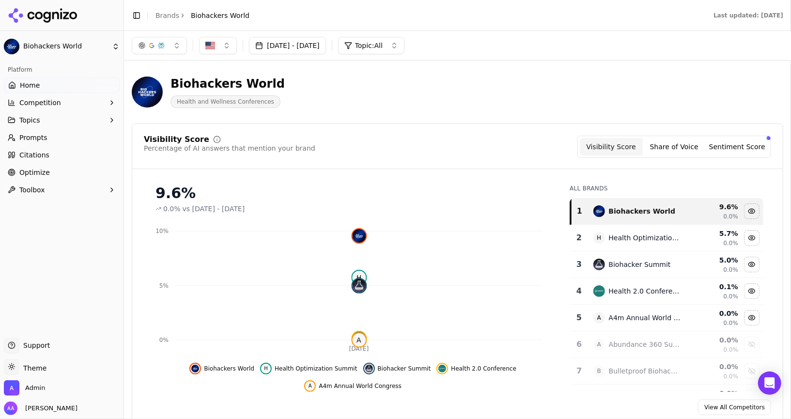
click at [159, 24] on header "Toggle Sidebar Brands Biohackers World Last updated: September 11th, 2025" at bounding box center [457, 15] width 667 height 31
click at [166, 16] on link "Brands" at bounding box center [167, 16] width 24 height 8
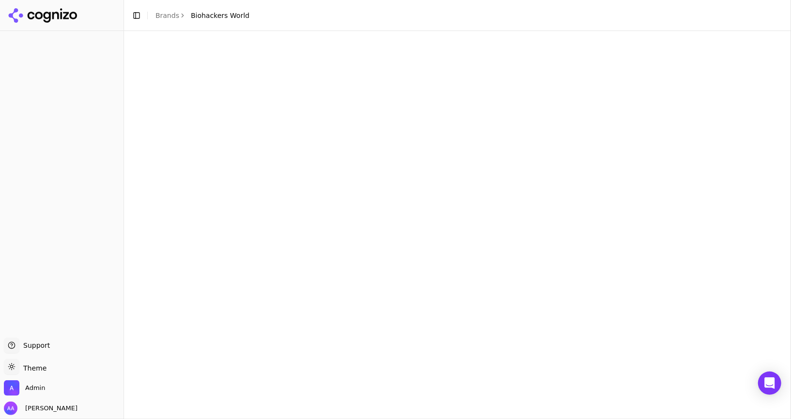
click at [35, 16] on html "Support Support Toggle theme Theme Admin Alp Aysan Toggle Sidebar Brands Biohac…" at bounding box center [395, 209] width 791 height 419
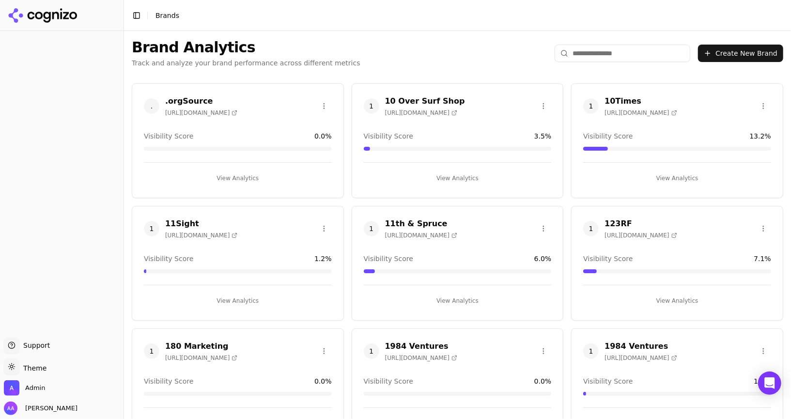
click at [599, 58] on input "search" at bounding box center [623, 53] width 136 height 17
click at [601, 54] on input "search" at bounding box center [623, 53] width 136 height 17
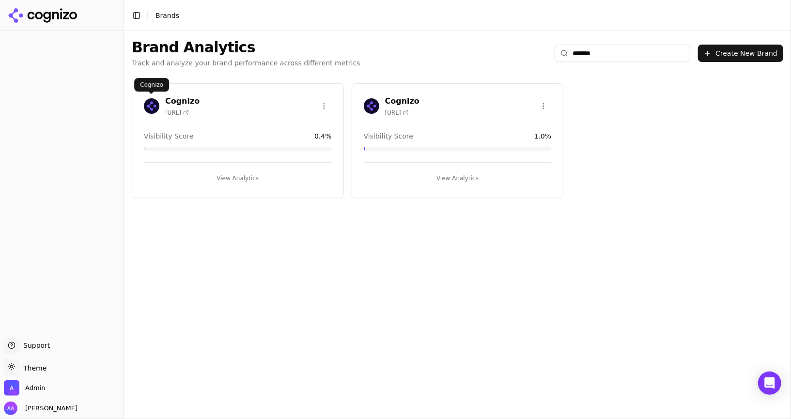
type input "*******"
click at [152, 102] on img at bounding box center [151, 105] width 15 height 15
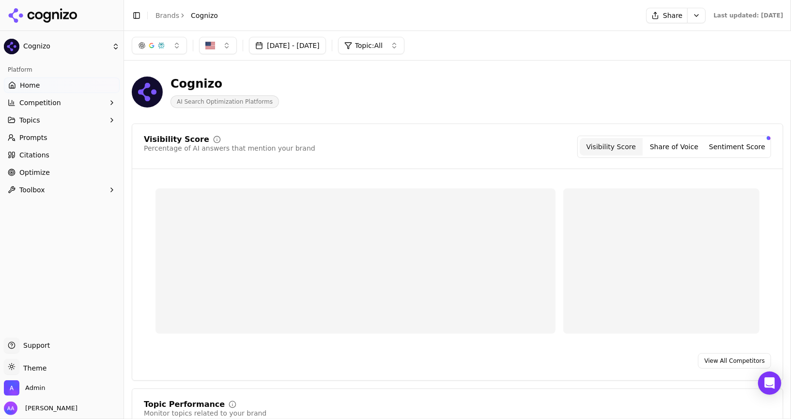
click at [52, 140] on link "Prompts" at bounding box center [62, 137] width 116 height 15
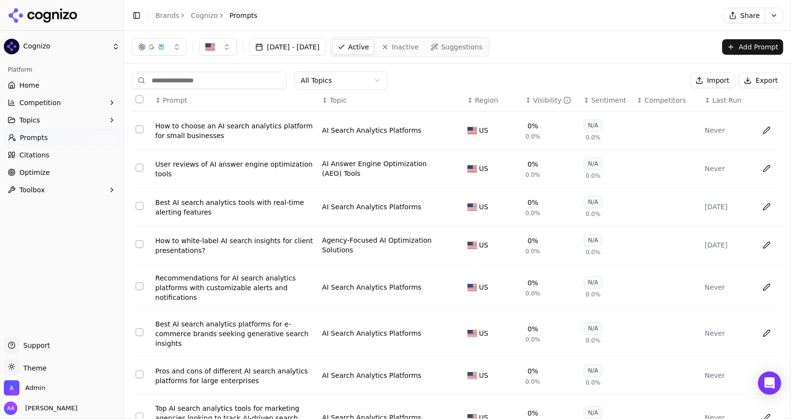
click at [209, 77] on input at bounding box center [209, 80] width 155 height 17
paste input "**********"
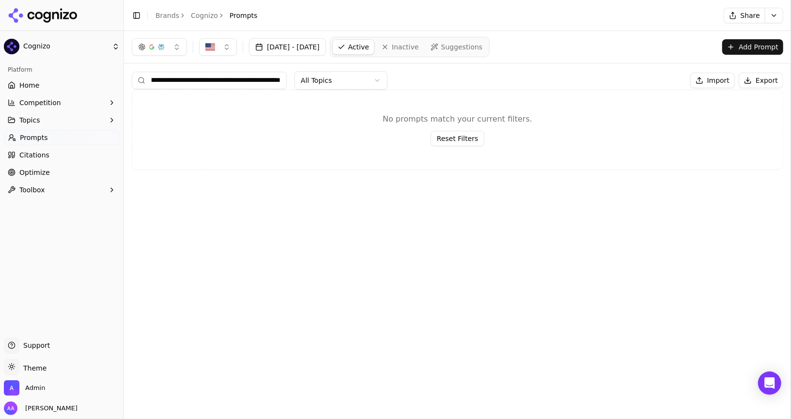
type input "**********"
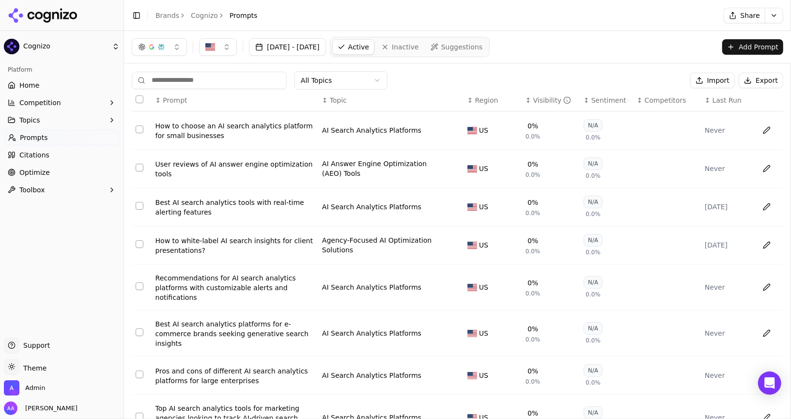
scroll to position [0, 0]
click at [169, 14] on link "Brands" at bounding box center [167, 16] width 24 height 8
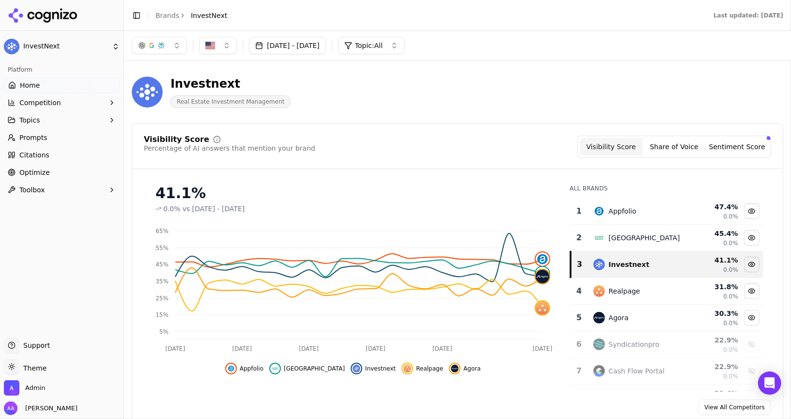
click at [53, 137] on link "Prompts" at bounding box center [62, 137] width 116 height 15
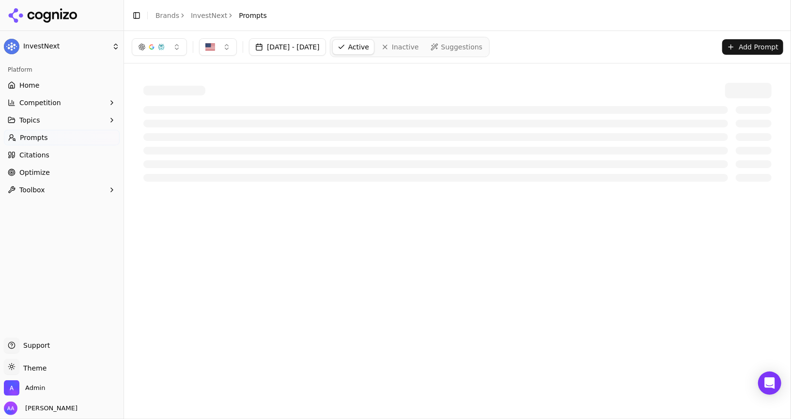
click at [45, 171] on span "Optimize" at bounding box center [34, 173] width 31 height 10
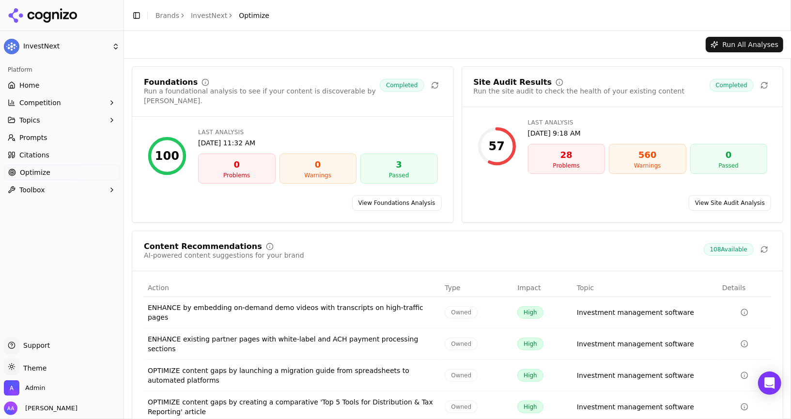
click at [70, 89] on link "Home" at bounding box center [62, 84] width 116 height 15
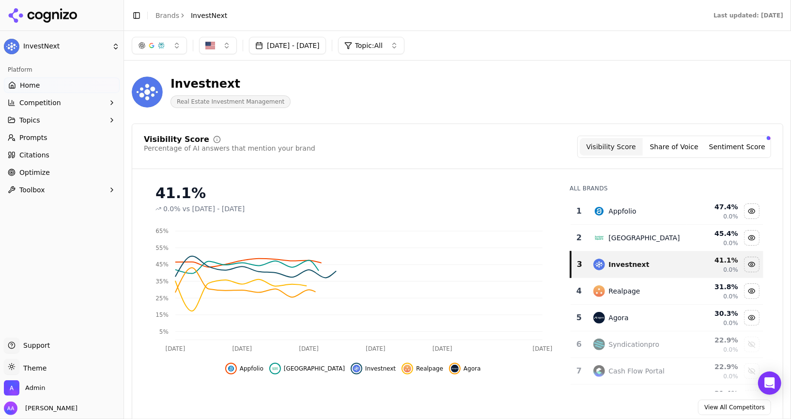
click at [55, 139] on link "Prompts" at bounding box center [62, 137] width 116 height 15
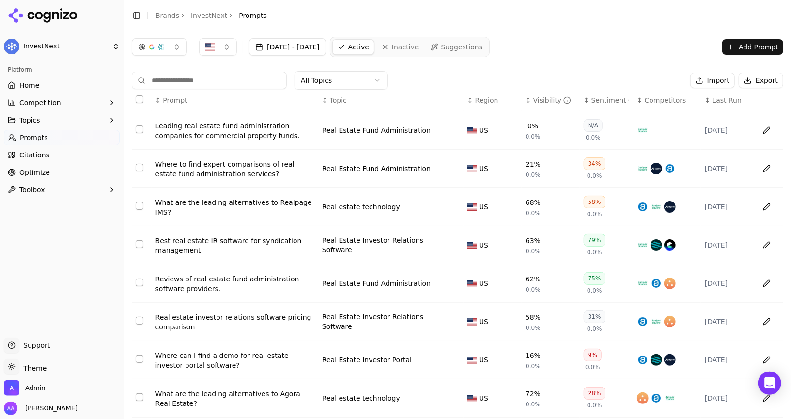
click at [43, 174] on span "Optimize" at bounding box center [34, 173] width 31 height 10
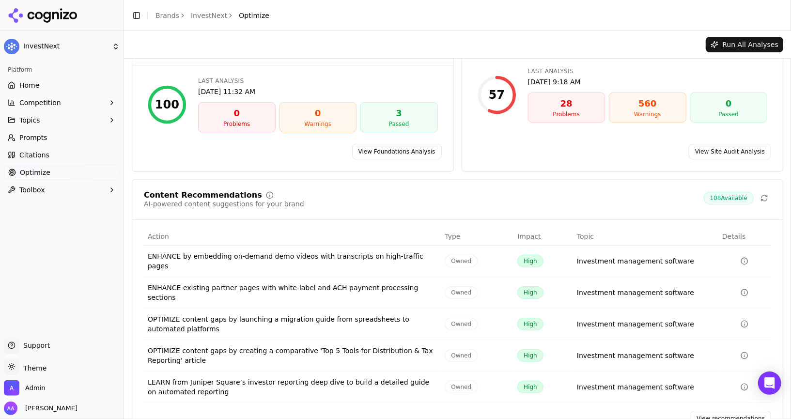
scroll to position [51, 0]
click at [395, 411] on link "View recommendations" at bounding box center [730, 418] width 81 height 15
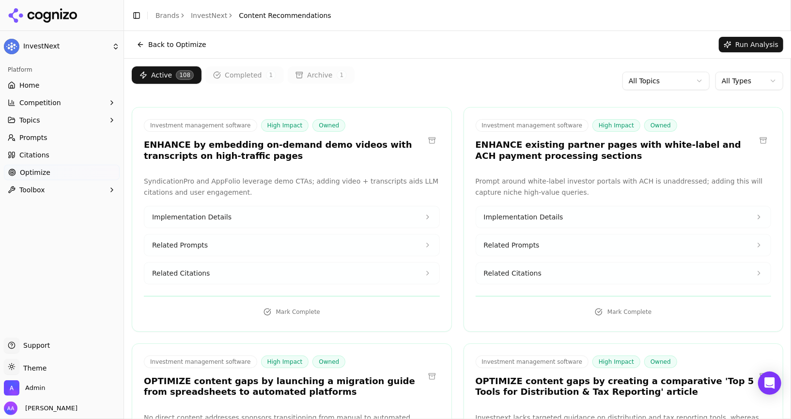
click at [240, 79] on button "Completed 1" at bounding box center [244, 74] width 78 height 17
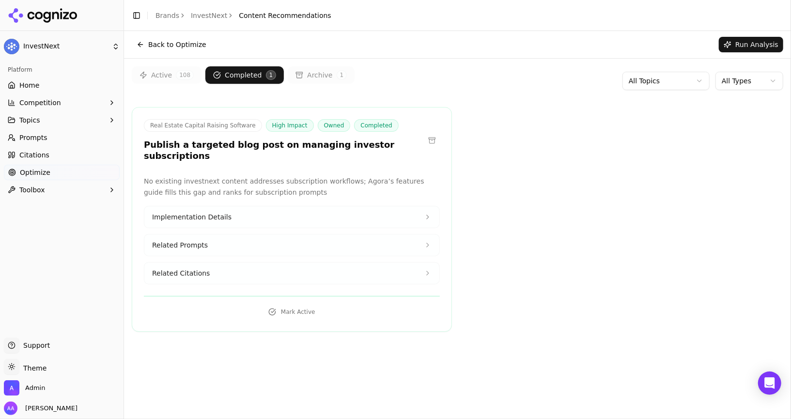
click at [170, 73] on button "Active 108" at bounding box center [167, 74] width 70 height 17
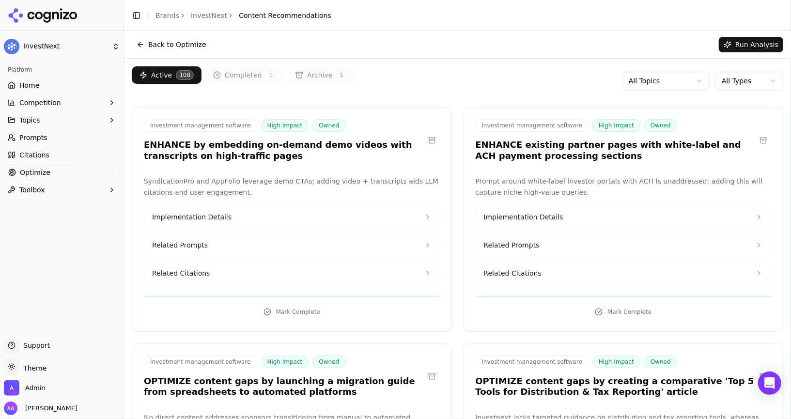
click at [63, 83] on link "Home" at bounding box center [62, 84] width 116 height 15
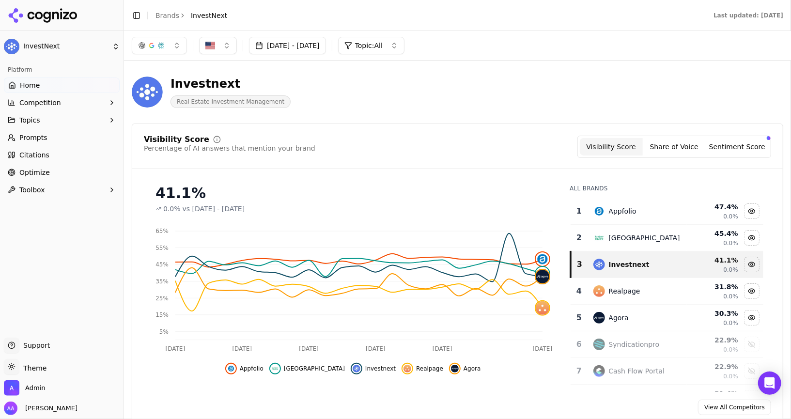
click at [326, 44] on button "[DATE] - [DATE]" at bounding box center [287, 45] width 77 height 17
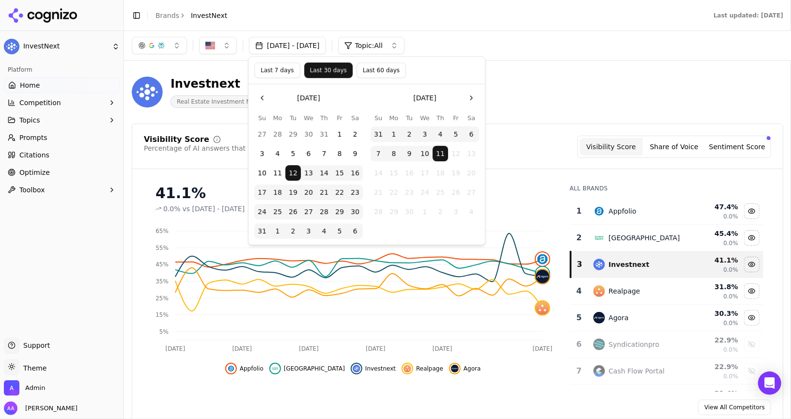
click at [269, 68] on button "Last 7 days" at bounding box center [277, 69] width 46 height 15
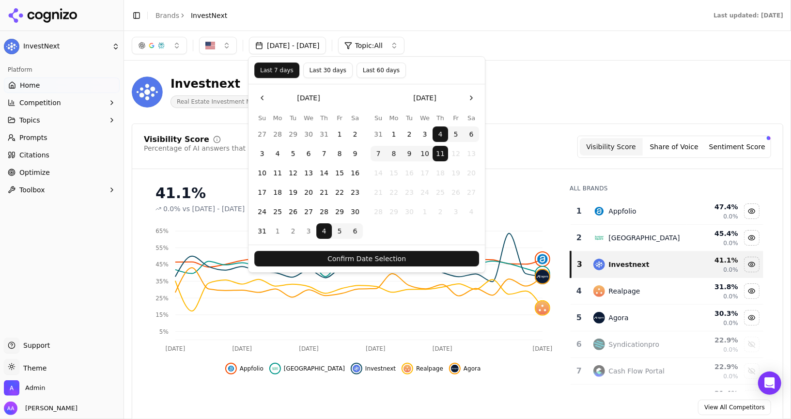
click at [395, 254] on button "Confirm Date Selection" at bounding box center [366, 258] width 225 height 15
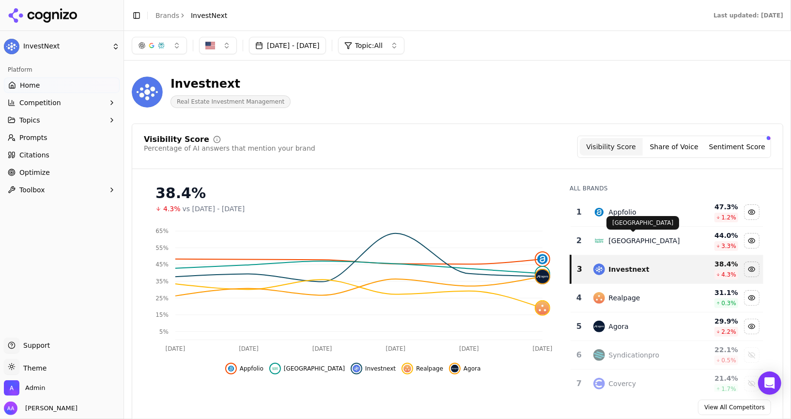
click at [395, 241] on div "[GEOGRAPHIC_DATA]" at bounding box center [644, 241] width 71 height 10
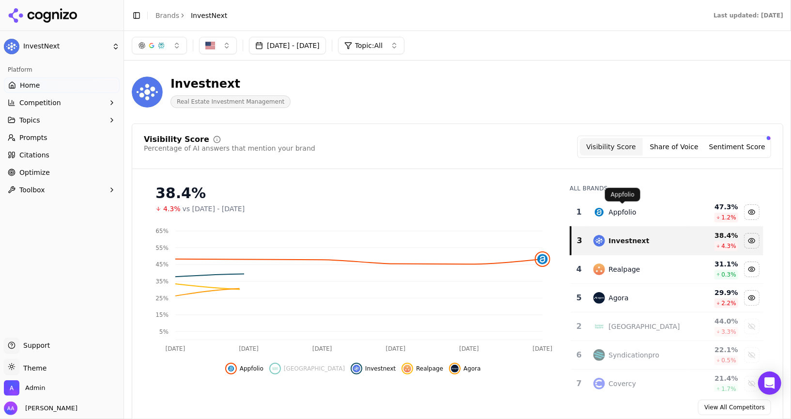
click at [395, 207] on div "Appfolio" at bounding box center [623, 212] width 28 height 10
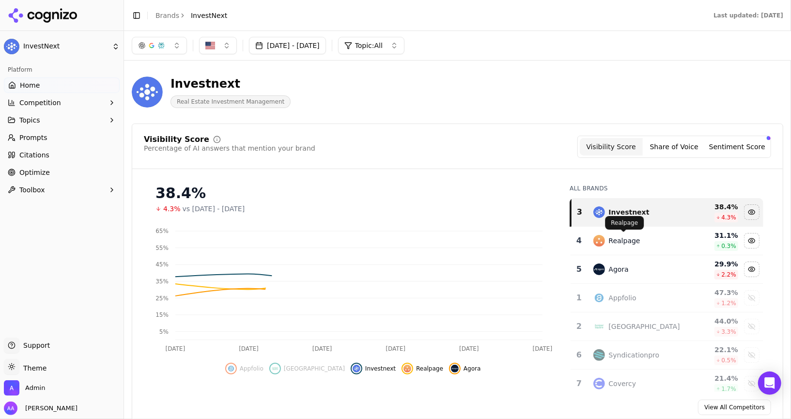
click at [395, 244] on div "Realpage" at bounding box center [624, 241] width 31 height 10
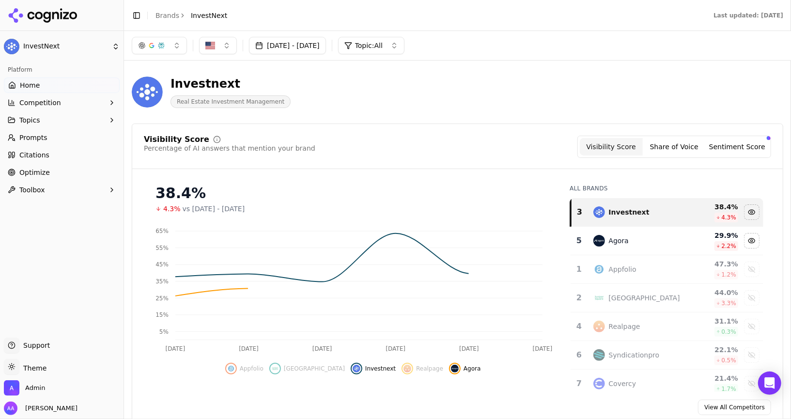
click at [395, 244] on div "Agora" at bounding box center [637, 241] width 88 height 12
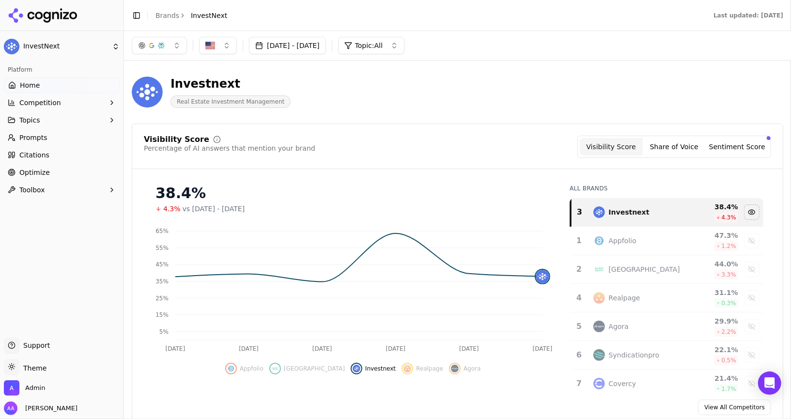
click at [309, 52] on button "[DATE] - [DATE]" at bounding box center [287, 45] width 77 height 17
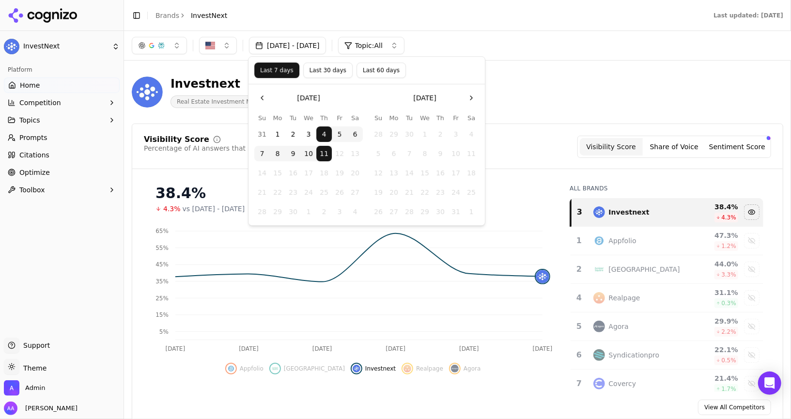
click at [269, 94] on button "Go to the Previous Month" at bounding box center [261, 97] width 15 height 15
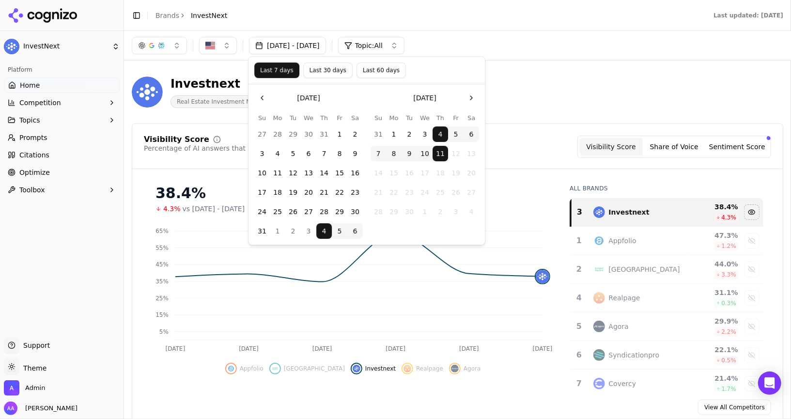
click at [324, 216] on button "28" at bounding box center [323, 211] width 15 height 15
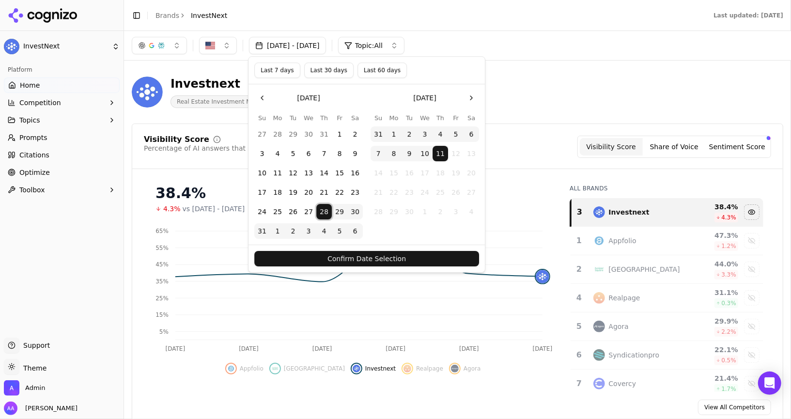
click at [388, 257] on button "Confirm Date Selection" at bounding box center [366, 258] width 225 height 15
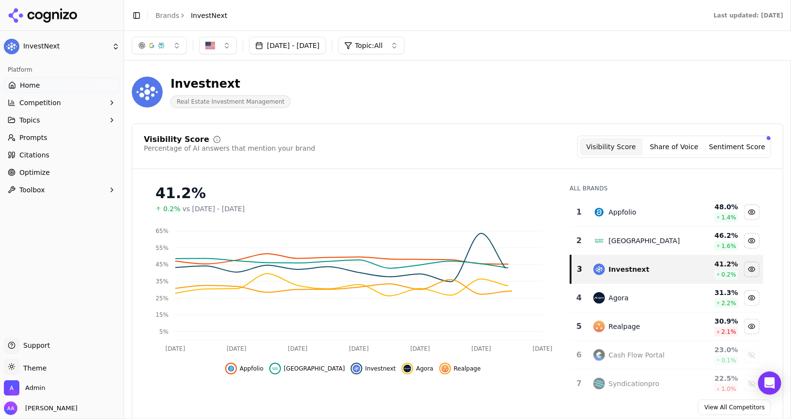
click at [395, 206] on div "Appfolio" at bounding box center [637, 212] width 88 height 12
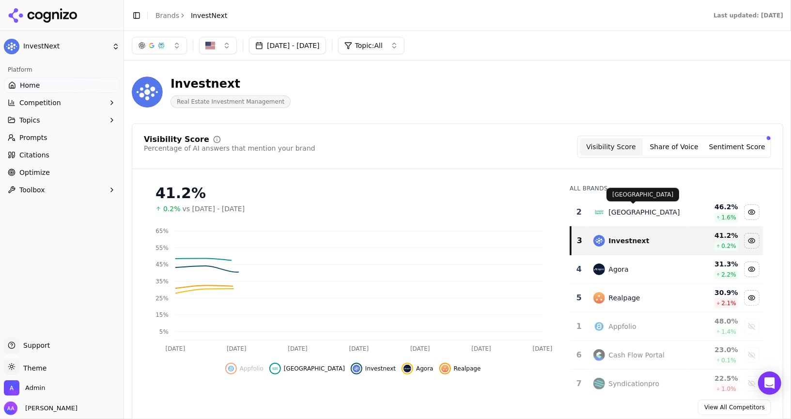
click at [395, 208] on div "[GEOGRAPHIC_DATA]" at bounding box center [644, 212] width 71 height 10
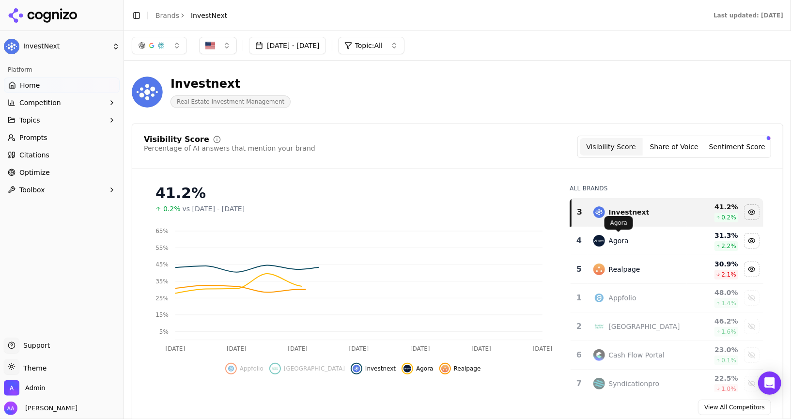
click at [395, 236] on div "Agora" at bounding box center [619, 241] width 20 height 10
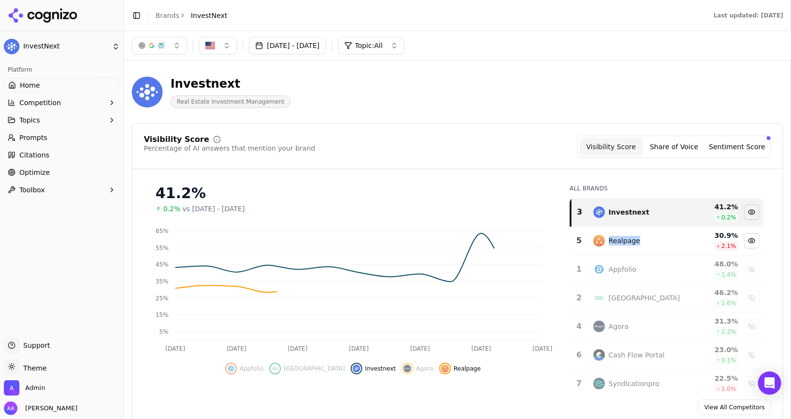
click at [395, 236] on div "Realpage" at bounding box center [624, 241] width 31 height 10
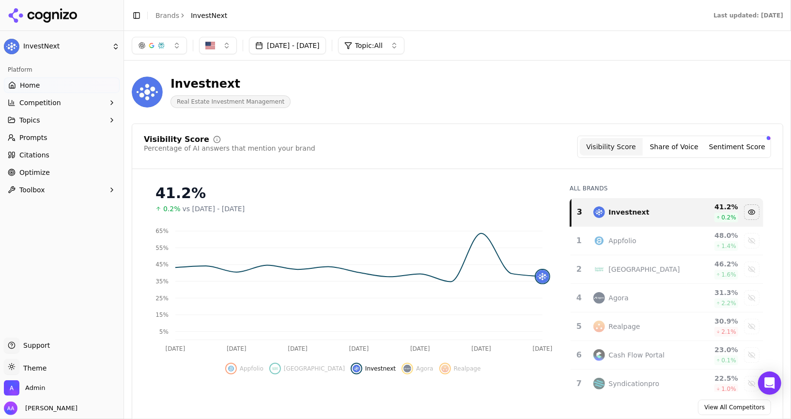
click at [59, 127] on button "Topics" at bounding box center [62, 119] width 116 height 15
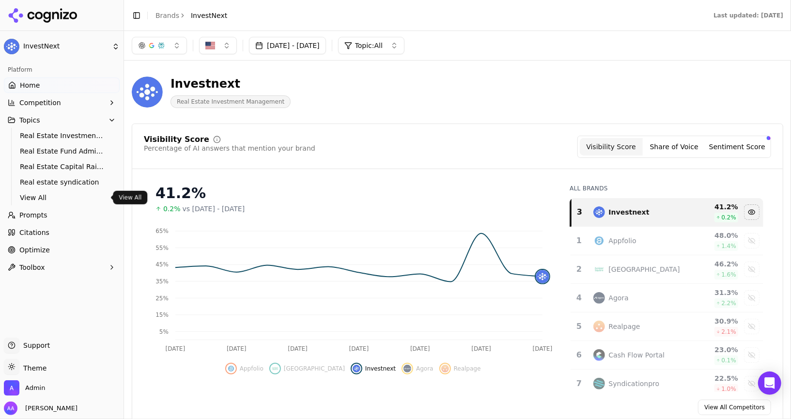
click at [46, 195] on span "View All" at bounding box center [62, 198] width 84 height 10
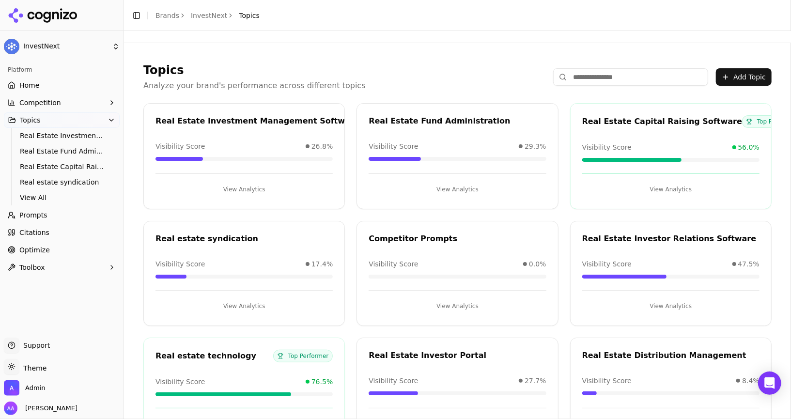
click at [42, 214] on span "Prompts" at bounding box center [33, 215] width 28 height 10
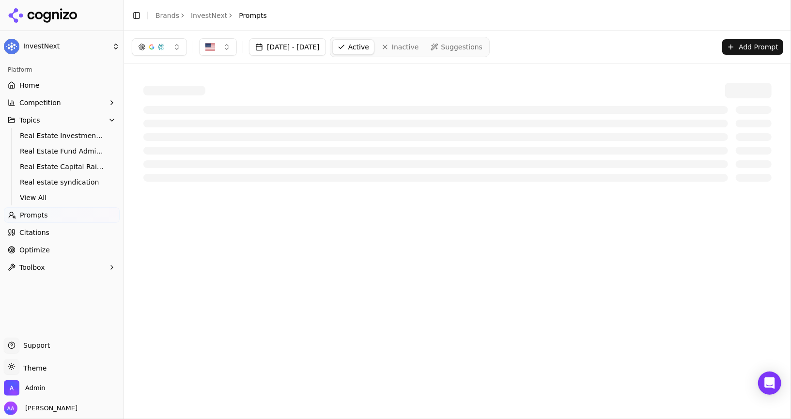
click at [56, 215] on link "Prompts" at bounding box center [62, 214] width 116 height 15
click at [241, 123] on div at bounding box center [435, 124] width 585 height 8
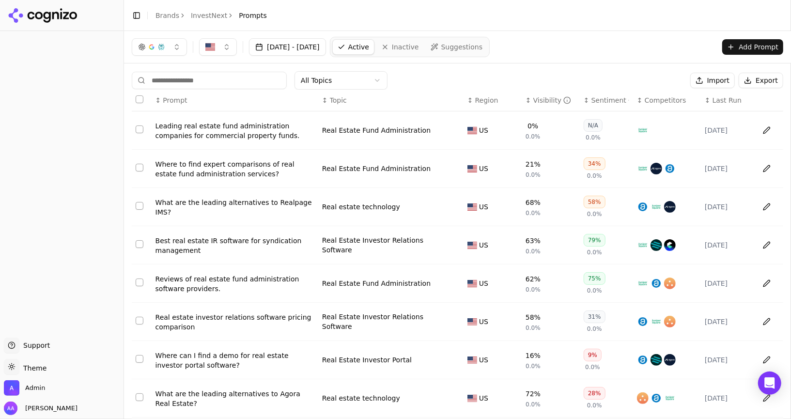
click at [221, 16] on link "InvestNext" at bounding box center [209, 16] width 36 height 10
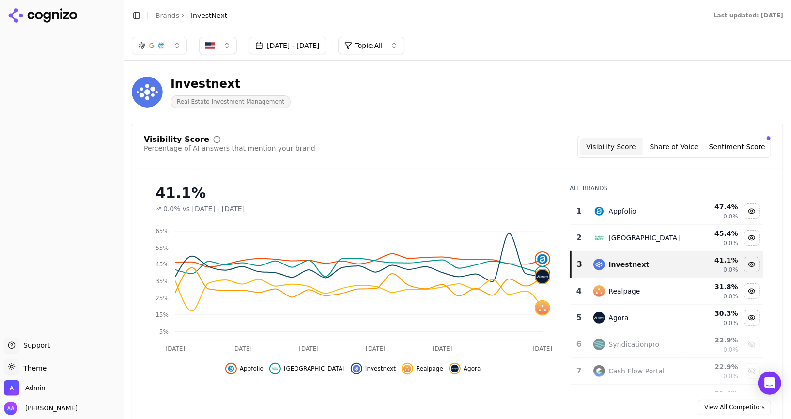
click at [626, 217] on td "Appfolio" at bounding box center [638, 211] width 100 height 27
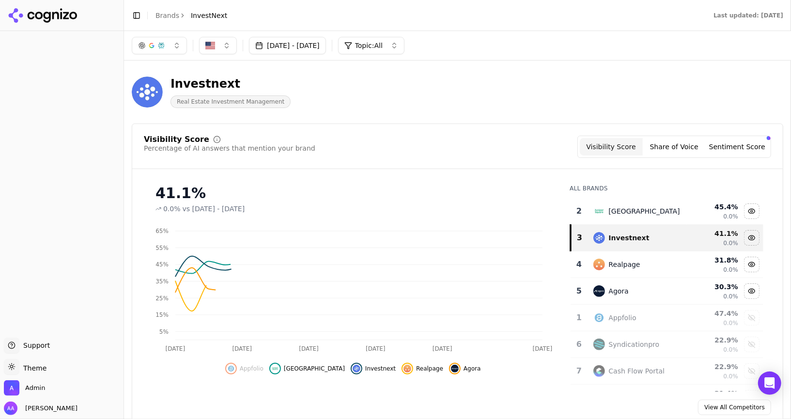
click at [626, 217] on td "Juniper Square" at bounding box center [638, 211] width 100 height 27
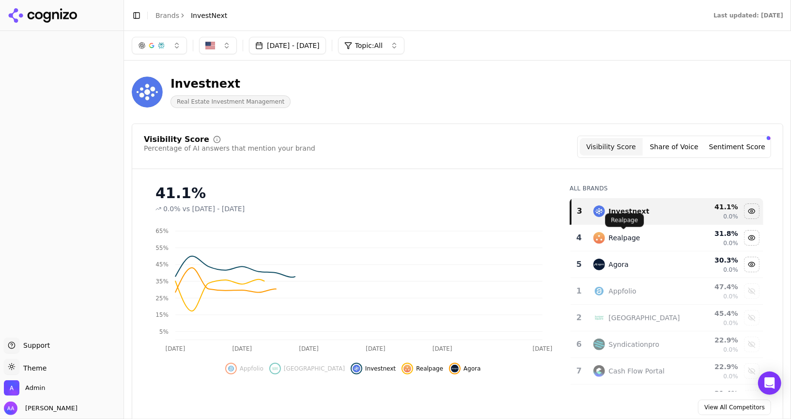
click at [620, 233] on div "Realpage" at bounding box center [624, 238] width 31 height 10
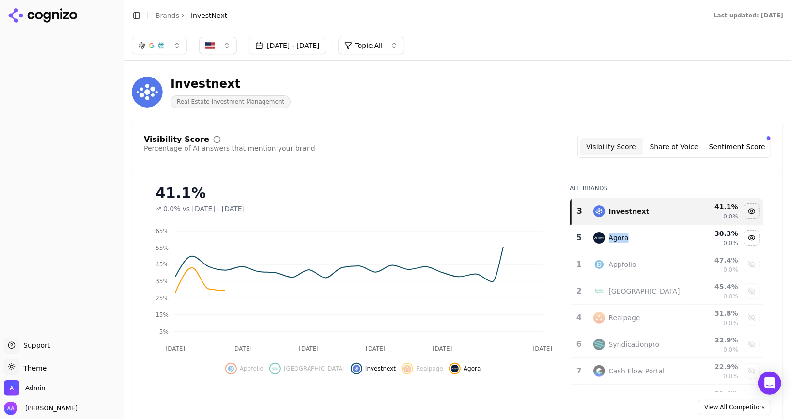
click at [620, 233] on div "Agora" at bounding box center [619, 238] width 20 height 10
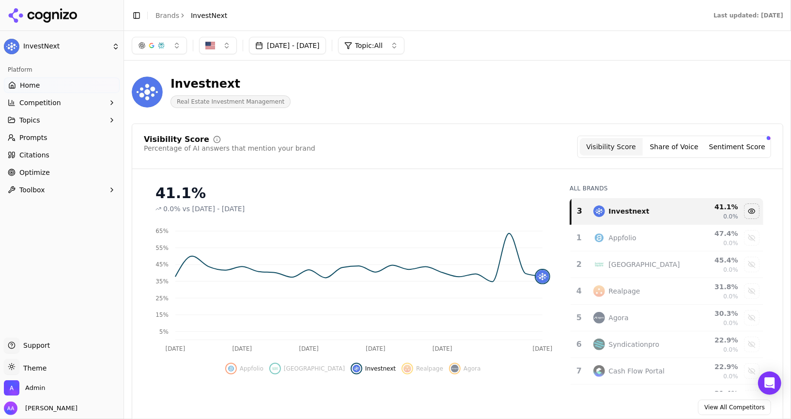
click at [122, 316] on button "Toggle Sidebar" at bounding box center [124, 209] width 8 height 419
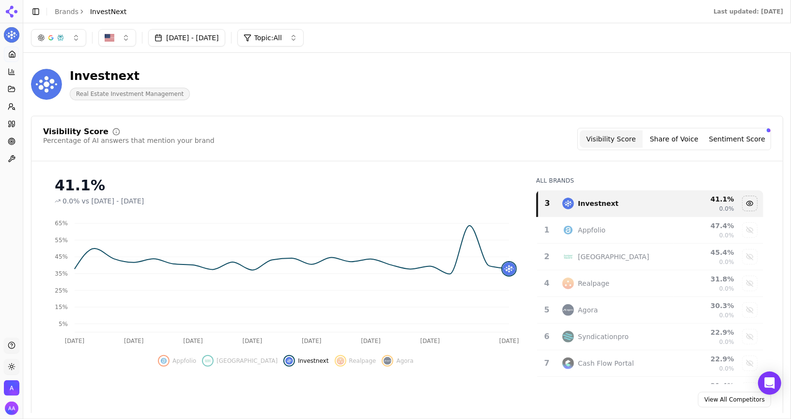
click at [353, 39] on div "Aug 12, 2025 - Sep 11, 2025 Topic: All" at bounding box center [407, 37] width 752 height 17
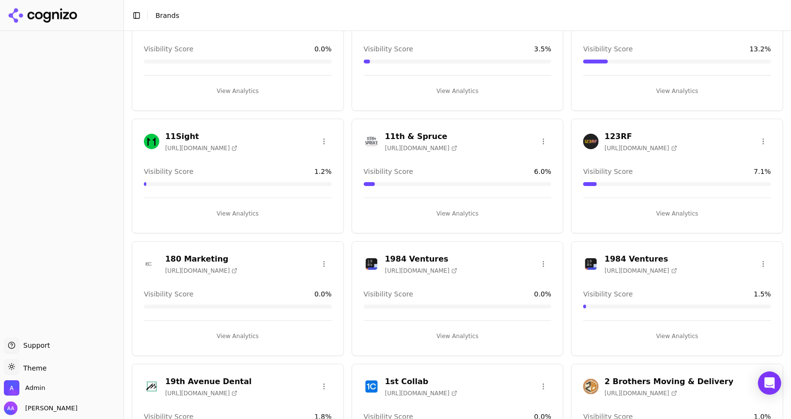
scroll to position [88, 0]
click at [544, 261] on html "Support Support Toggle theme Theme Admin Alp Aysan Toggle Sidebar Brands Brand …" at bounding box center [395, 209] width 791 height 419
click at [527, 294] on div "Delete Brand" at bounding box center [520, 297] width 57 height 15
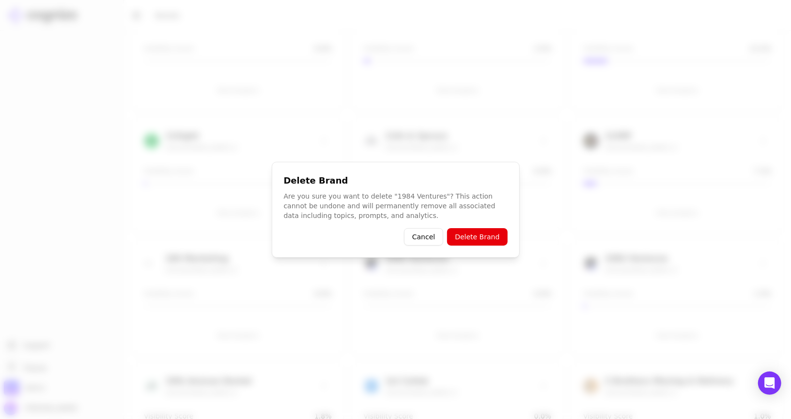
click at [473, 235] on button "Delete Brand" at bounding box center [477, 236] width 60 height 17
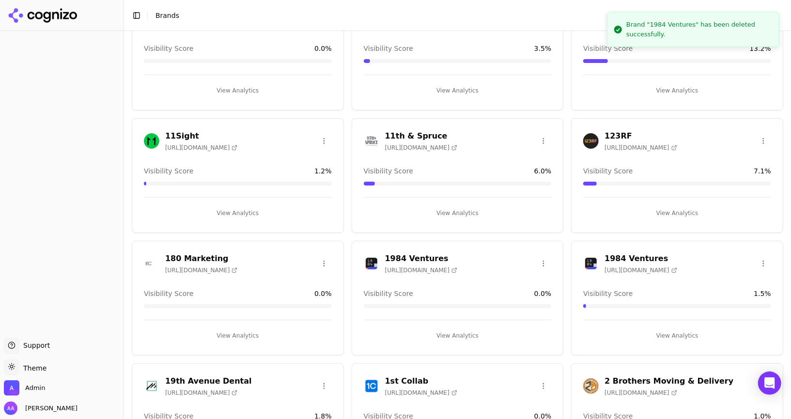
click at [764, 258] on html "Support Support Toggle theme Theme Admin Alp Aysan Toggle Sidebar Brands Brand …" at bounding box center [395, 209] width 791 height 419
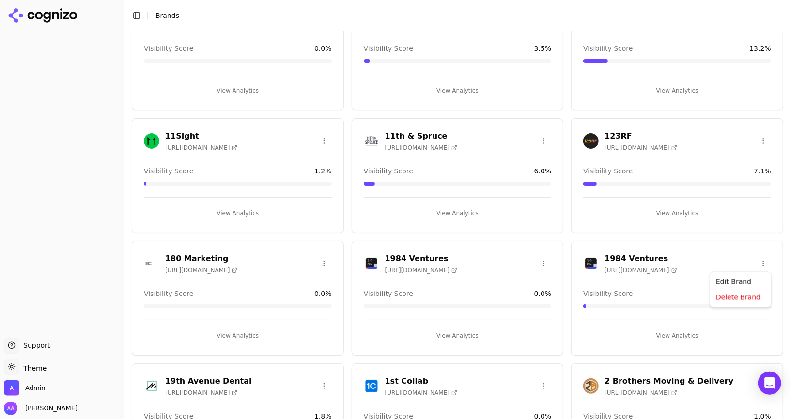
click at [642, 238] on html "Support Support Toggle theme Theme Admin Alp Aysan Toggle Sidebar Brands Brand …" at bounding box center [395, 209] width 791 height 419
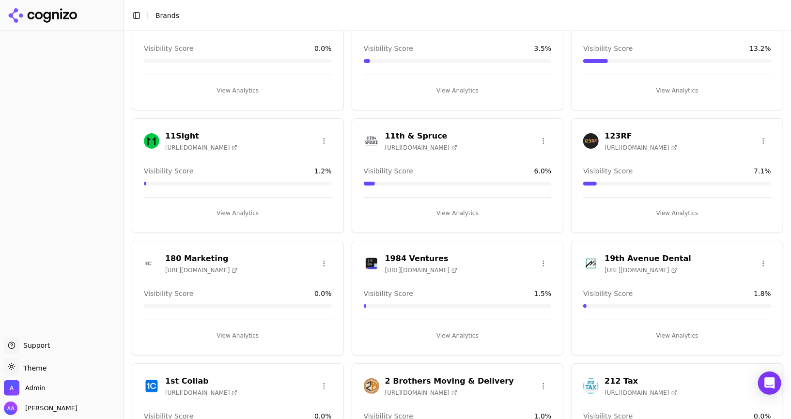
scroll to position [0, 0]
